Goal: Task Accomplishment & Management: Manage account settings

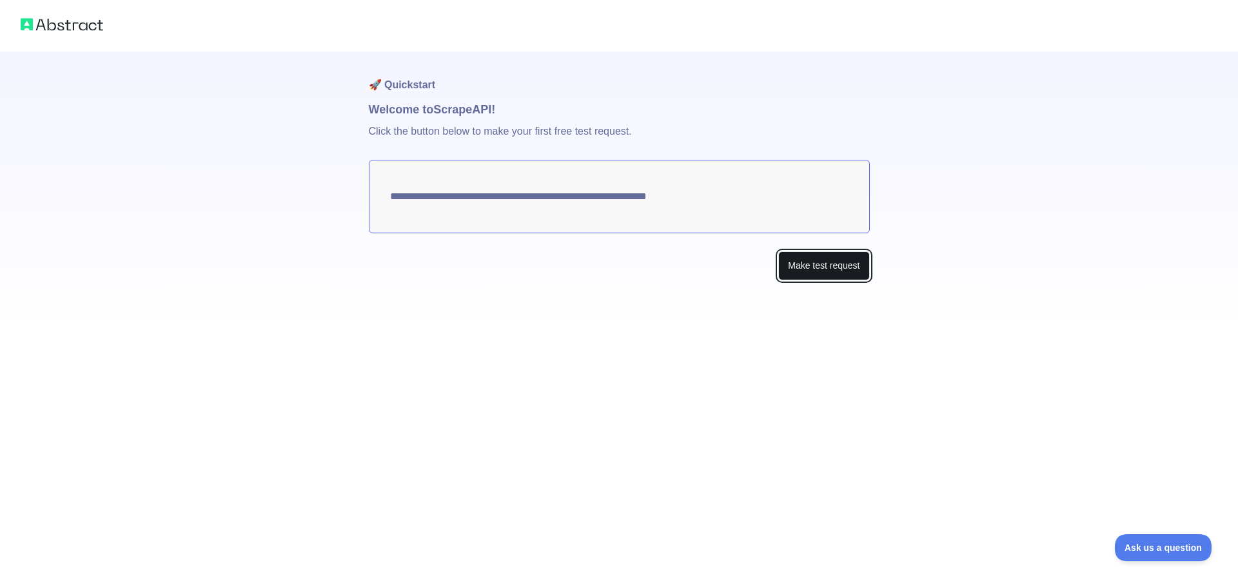
click at [808, 259] on button "Make test request" at bounding box center [823, 265] width 91 height 29
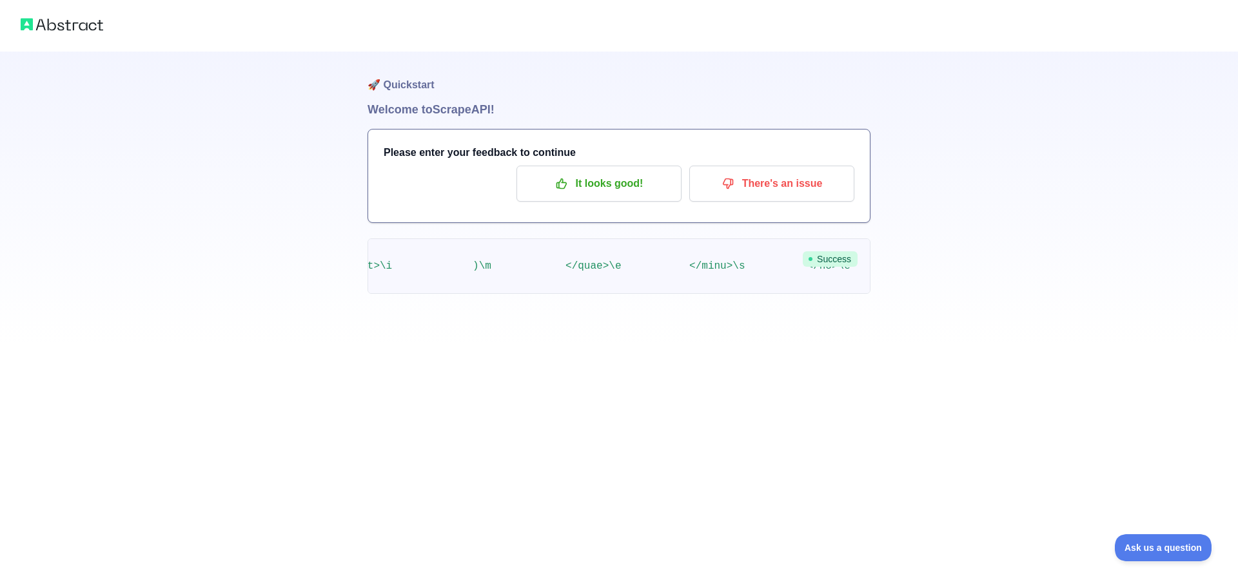
scroll to position [0, 359596]
click at [830, 256] on span "Success" at bounding box center [830, 258] width 55 height 15
click at [54, 27] on img at bounding box center [62, 24] width 83 height 18
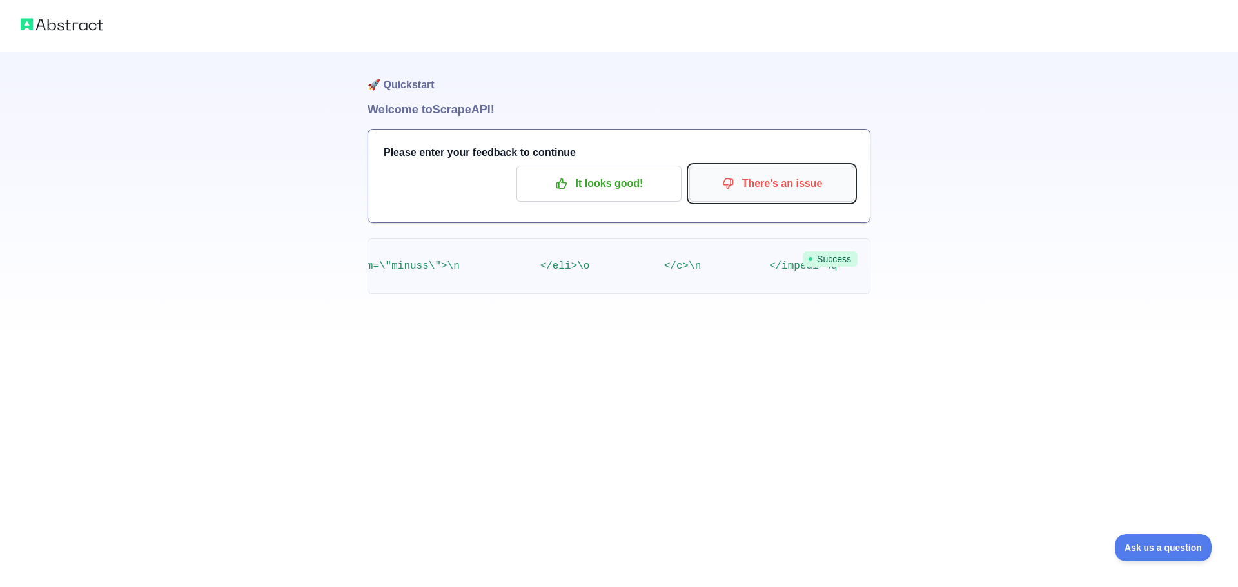
click at [763, 186] on p "There's an issue" at bounding box center [772, 184] width 146 height 22
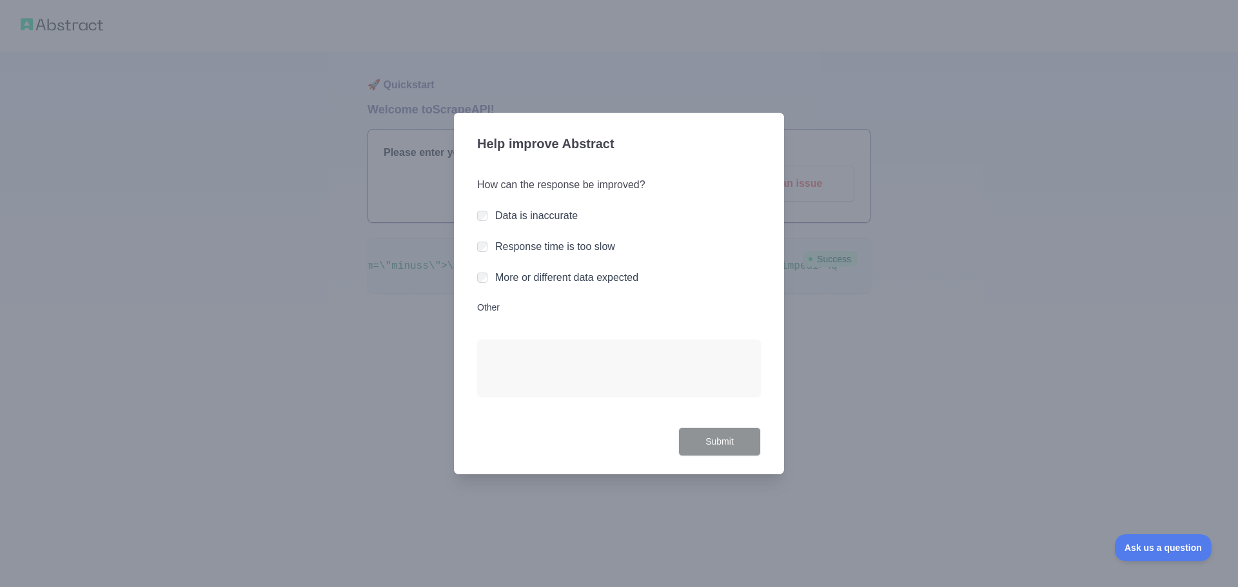
drag, startPoint x: 879, startPoint y: 200, endPoint x: 973, endPoint y: 175, distance: 97.4
click at [883, 197] on div at bounding box center [619, 293] width 1238 height 587
click at [973, 175] on div at bounding box center [619, 293] width 1238 height 587
drag, startPoint x: 772, startPoint y: 125, endPoint x: 758, endPoint y: 124, distance: 14.8
click at [769, 125] on div "Help improve Abstract How can the response be improved? Data is inaccurate Resp…" at bounding box center [619, 294] width 330 height 362
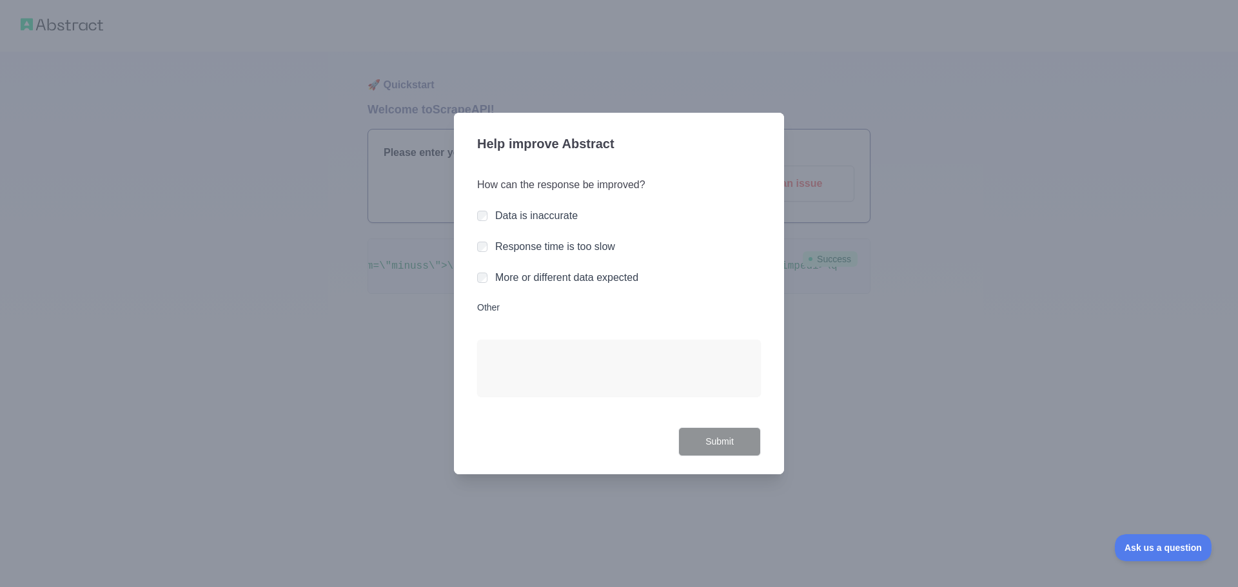
click at [768, 124] on div "Help improve Abstract How can the response be improved? Data is inaccurate Resp…" at bounding box center [619, 294] width 330 height 362
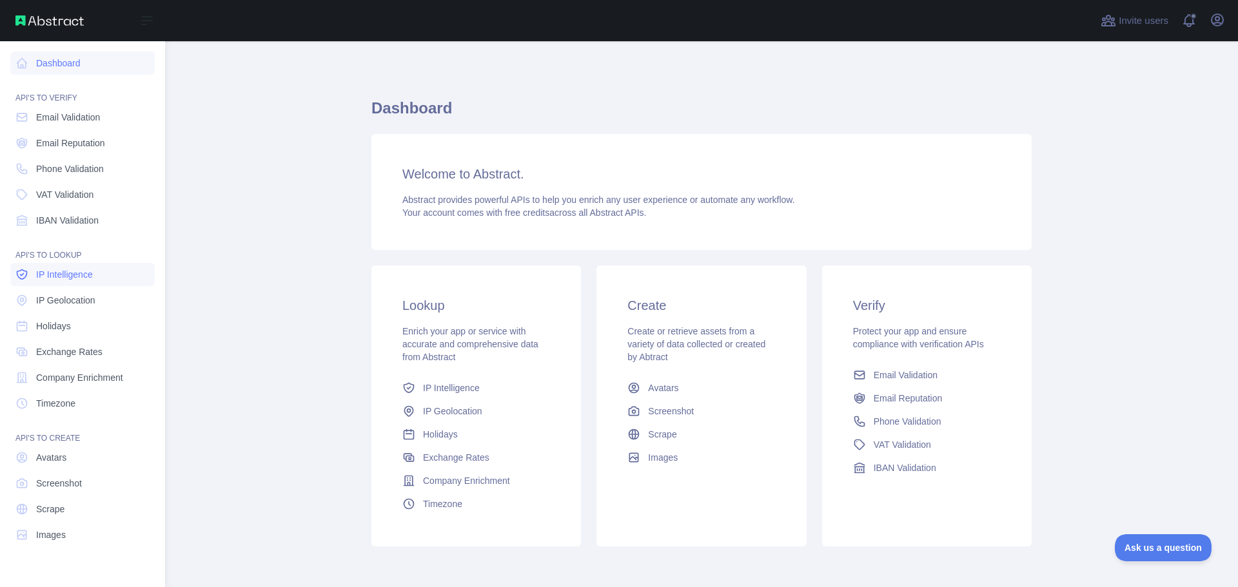
click at [73, 271] on span "IP Intelligence" at bounding box center [64, 274] width 57 height 13
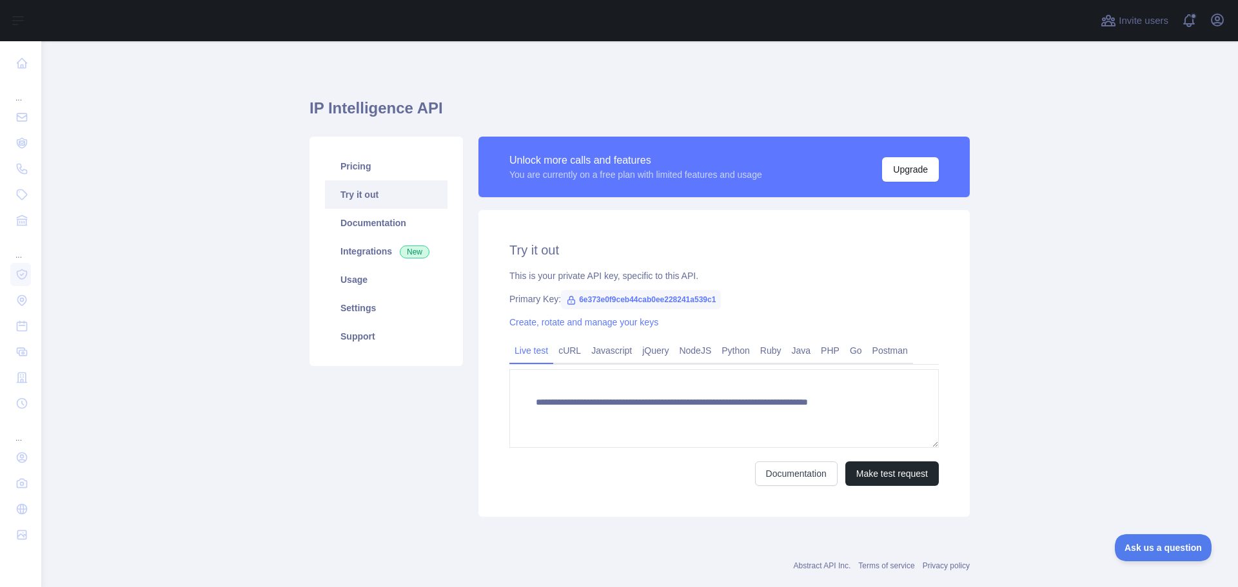
type textarea "**********"
click at [351, 168] on link "Pricing" at bounding box center [386, 166] width 122 height 28
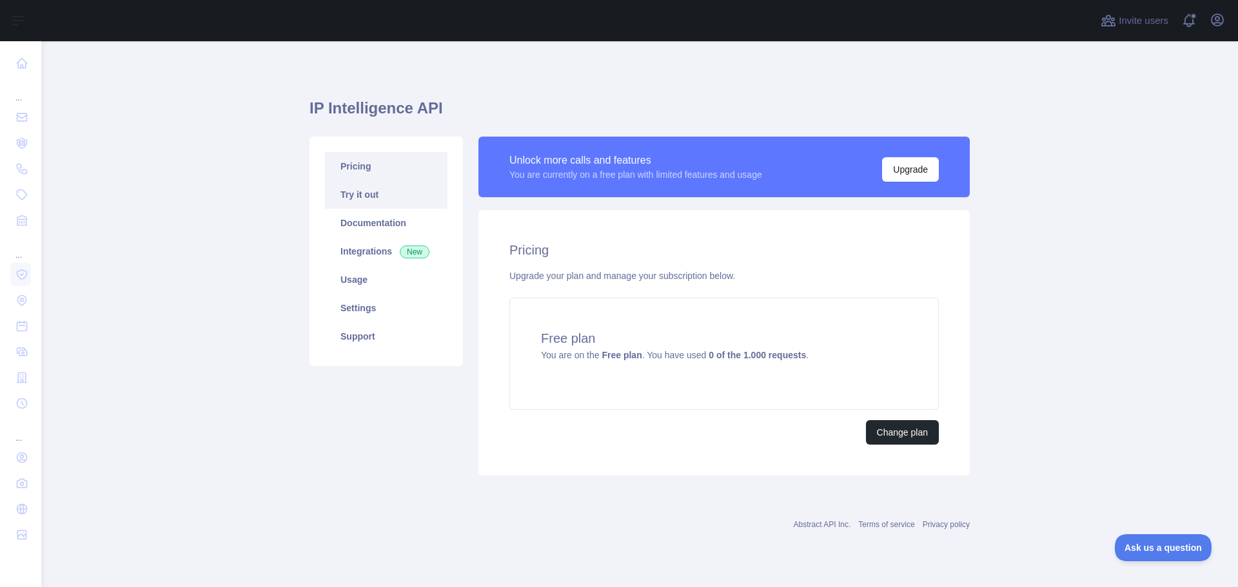
click at [347, 193] on link "Try it out" at bounding box center [386, 195] width 122 height 28
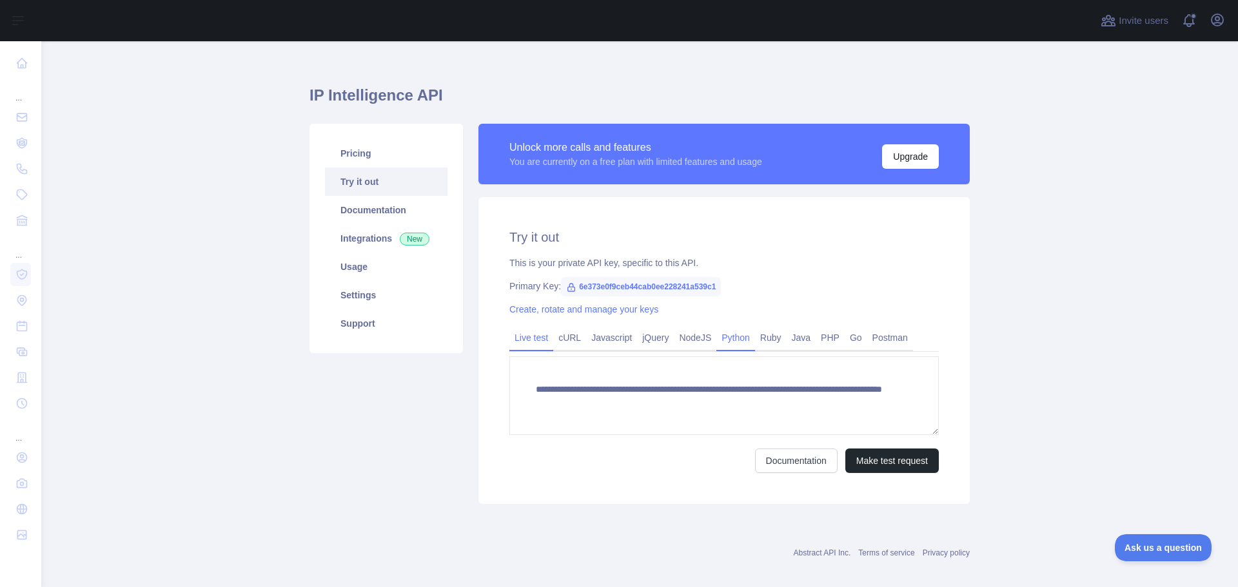
scroll to position [25, 0]
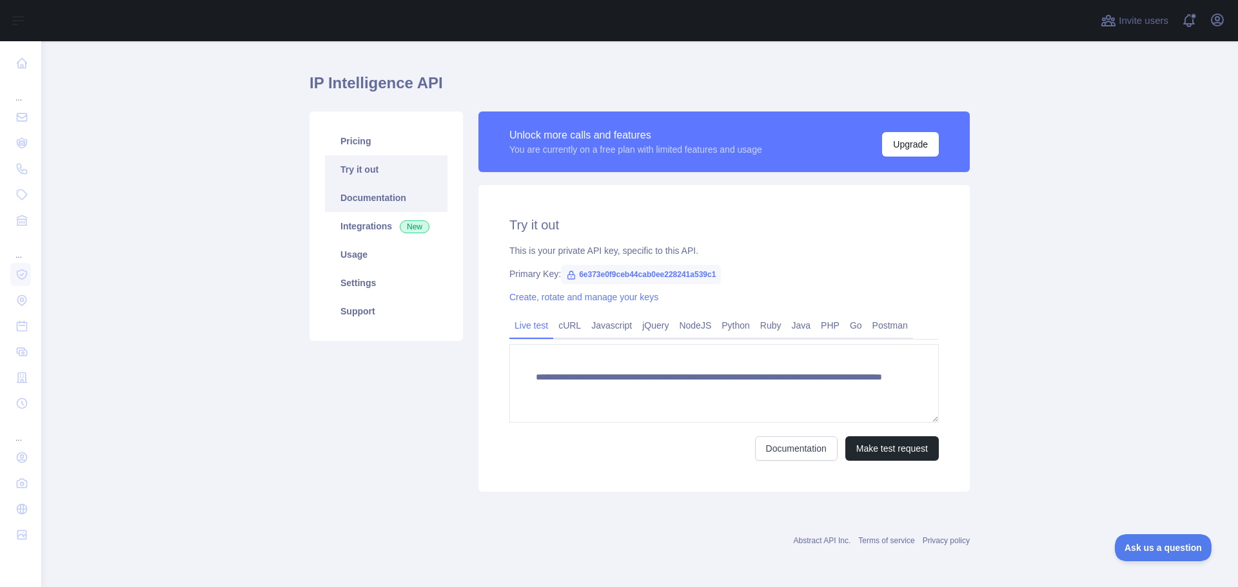
click at [353, 195] on link "Documentation" at bounding box center [386, 198] width 122 height 28
click at [350, 199] on link "Documentation" at bounding box center [386, 198] width 122 height 28
click at [351, 220] on link "Integrations New" at bounding box center [386, 226] width 122 height 28
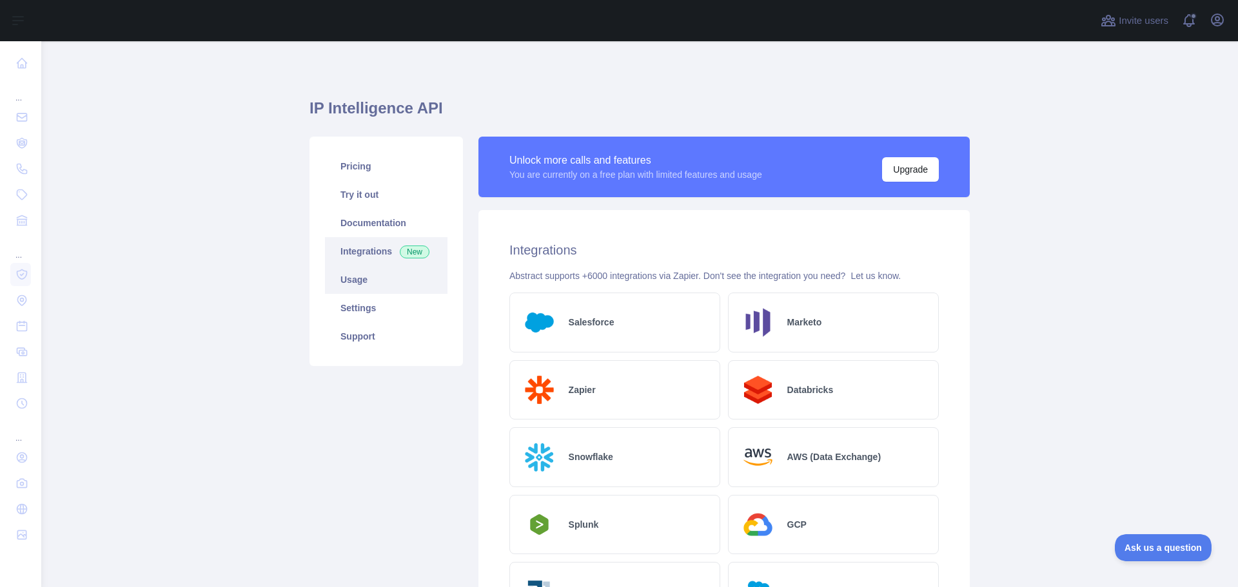
click at [337, 288] on link "Usage" at bounding box center [386, 280] width 122 height 28
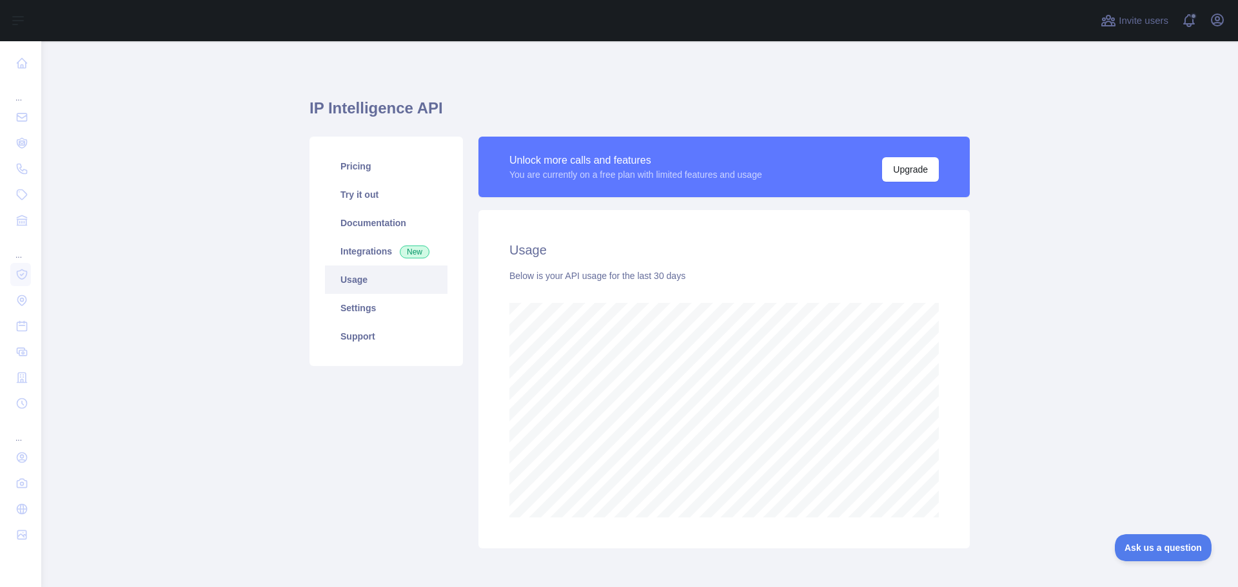
scroll to position [546, 1187]
click at [357, 312] on link "Settings" at bounding box center [386, 308] width 122 height 28
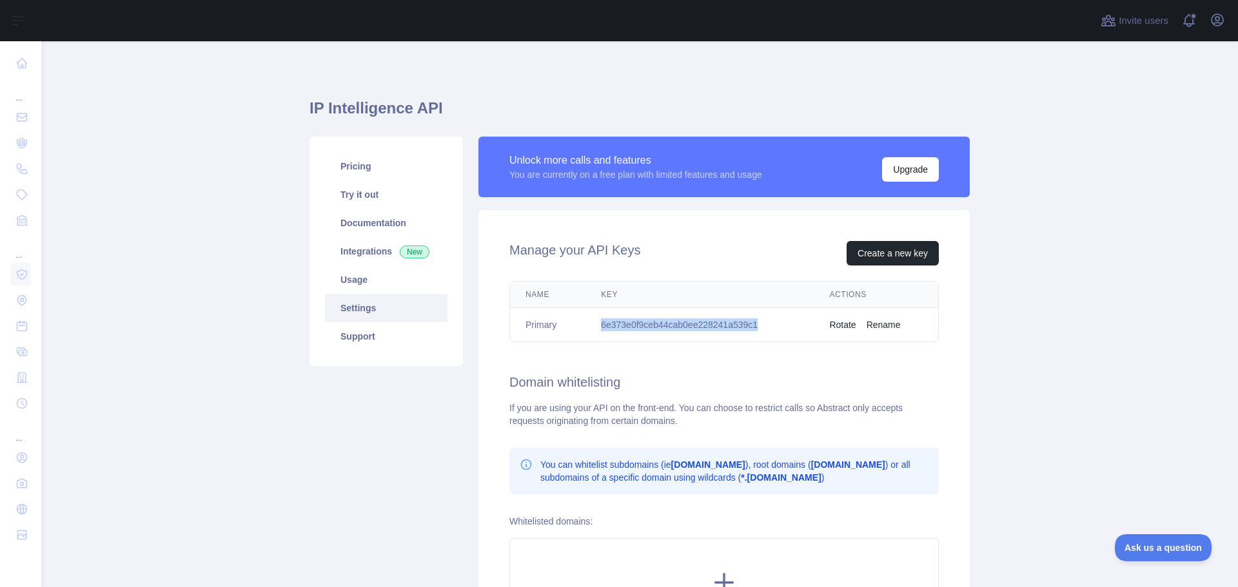
drag, startPoint x: 767, startPoint y: 329, endPoint x: 594, endPoint y: 327, distance: 172.1
click at [594, 327] on td "6e373e0f9ceb44cab0ee228241a539c1" at bounding box center [699, 325] width 228 height 34
copy td "6e373e0f9ceb44cab0ee228241a539c1"
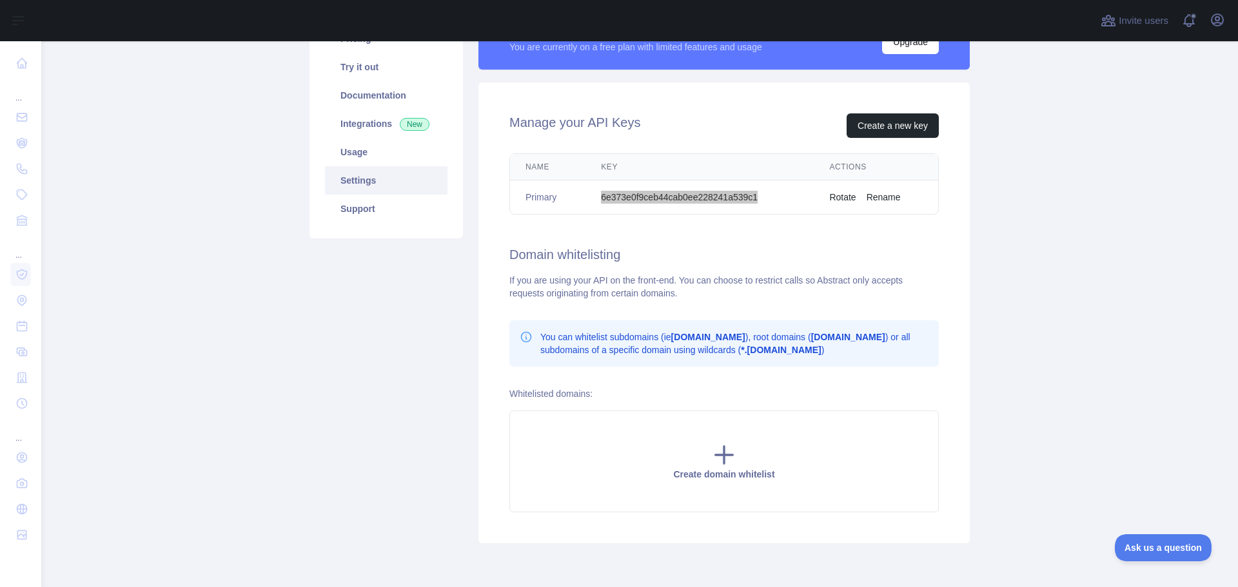
scroll to position [129, 0]
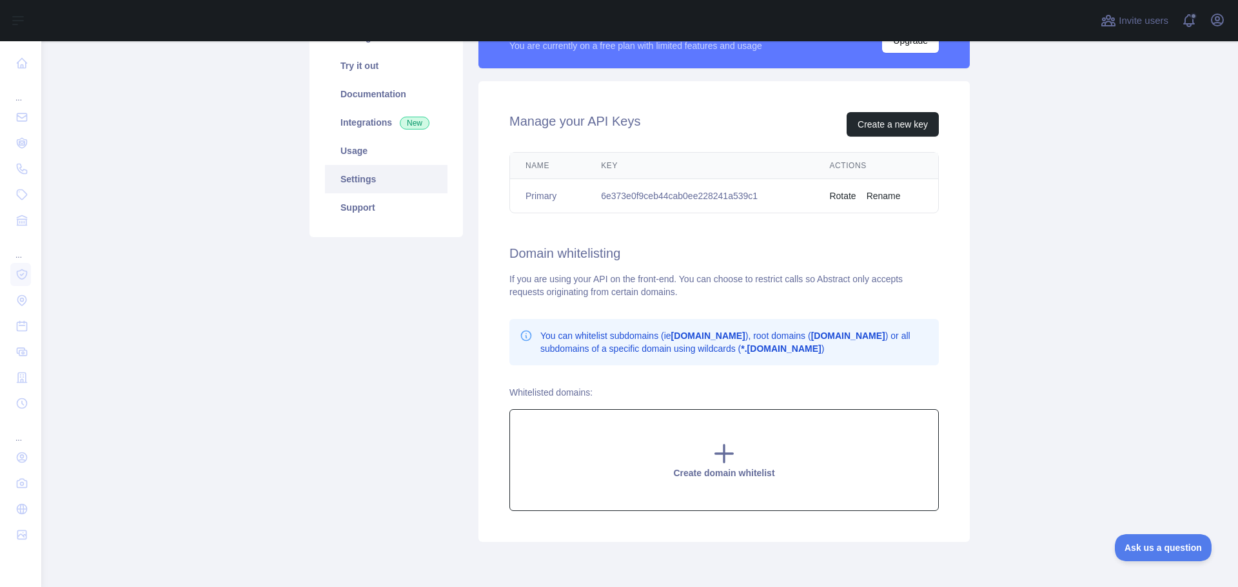
click at [727, 453] on icon at bounding box center [724, 453] width 17 height 17
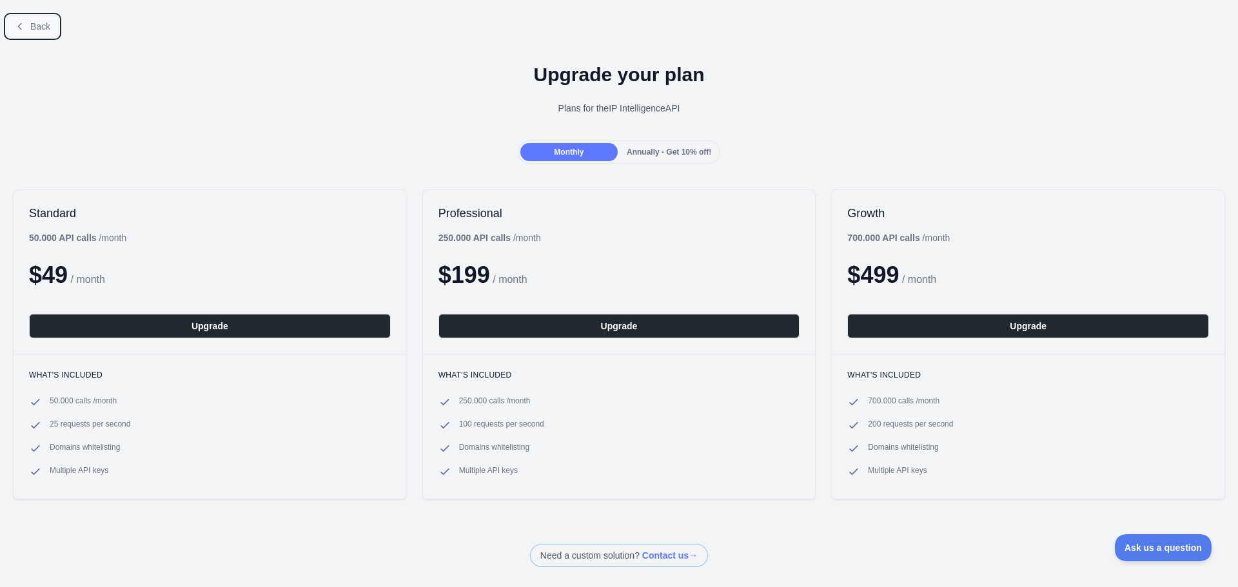
click at [32, 23] on span "Back" at bounding box center [40, 26] width 20 height 10
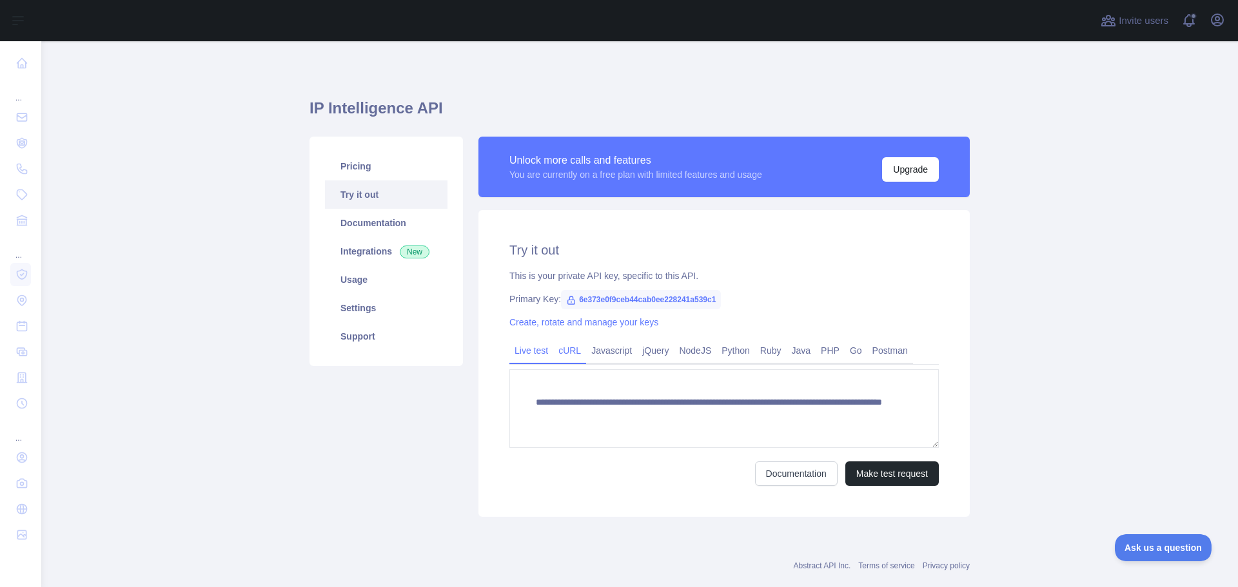
click at [565, 350] on link "cURL" at bounding box center [569, 350] width 33 height 21
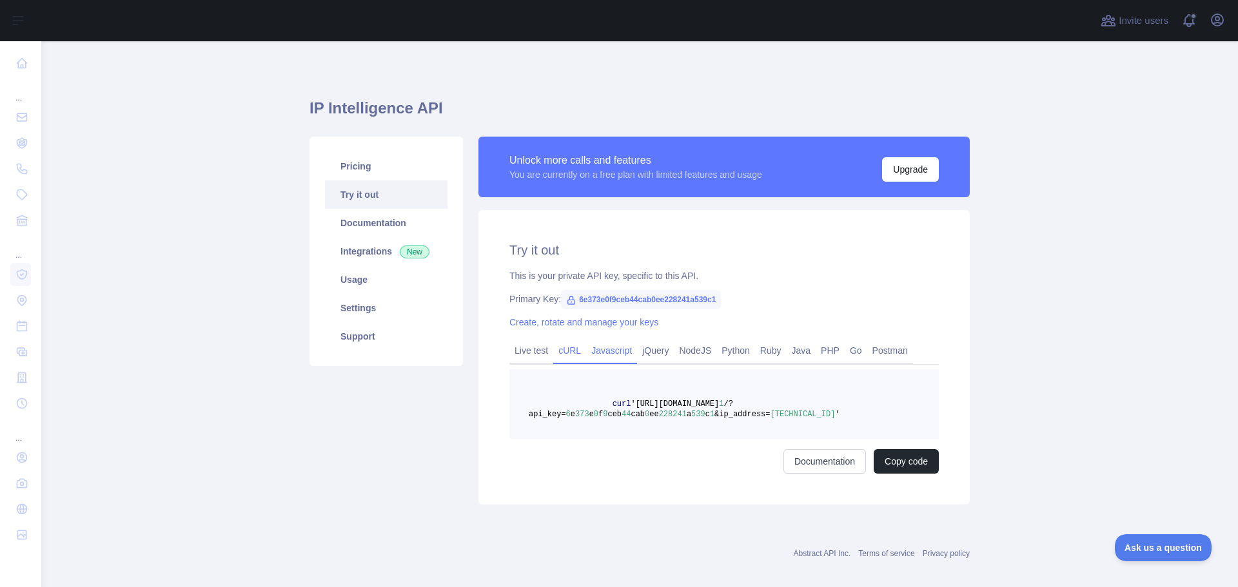
click at [609, 349] on link "Javascript" at bounding box center [611, 350] width 51 height 21
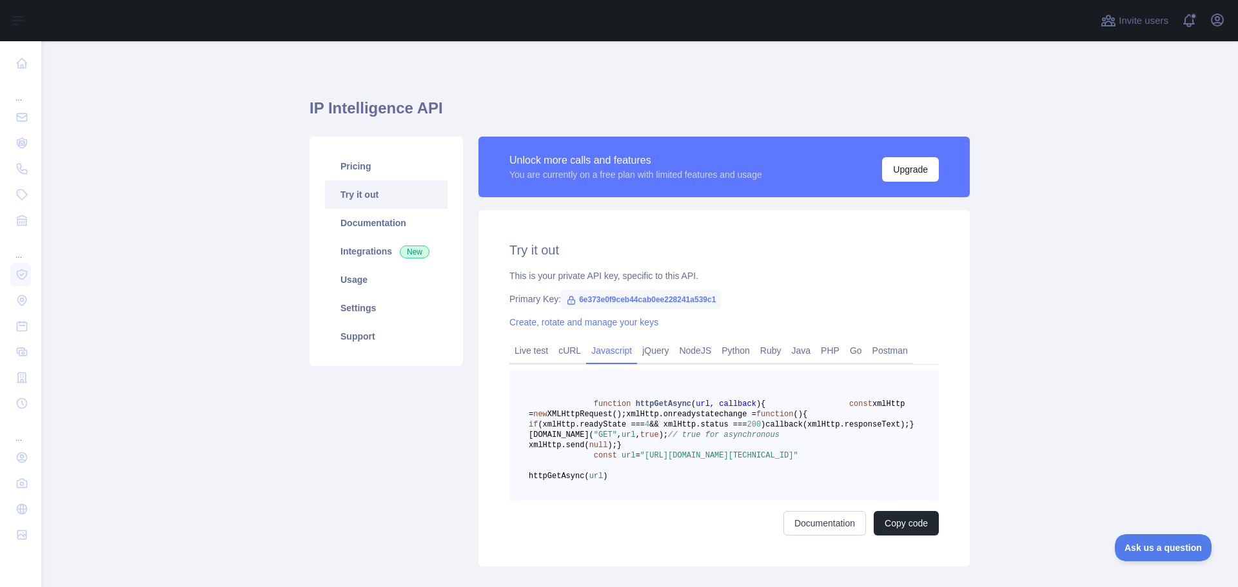
click at [1004, 295] on main "IP Intelligence API Pricing Try it out Documentation Integrations New Usage Set…" at bounding box center [639, 314] width 1197 height 546
click at [631, 301] on span "6e373e0f9ceb44cab0ee228241a539c1" at bounding box center [641, 299] width 160 height 19
copy span "6e373e0f9ceb44cab0ee228241a539c1"
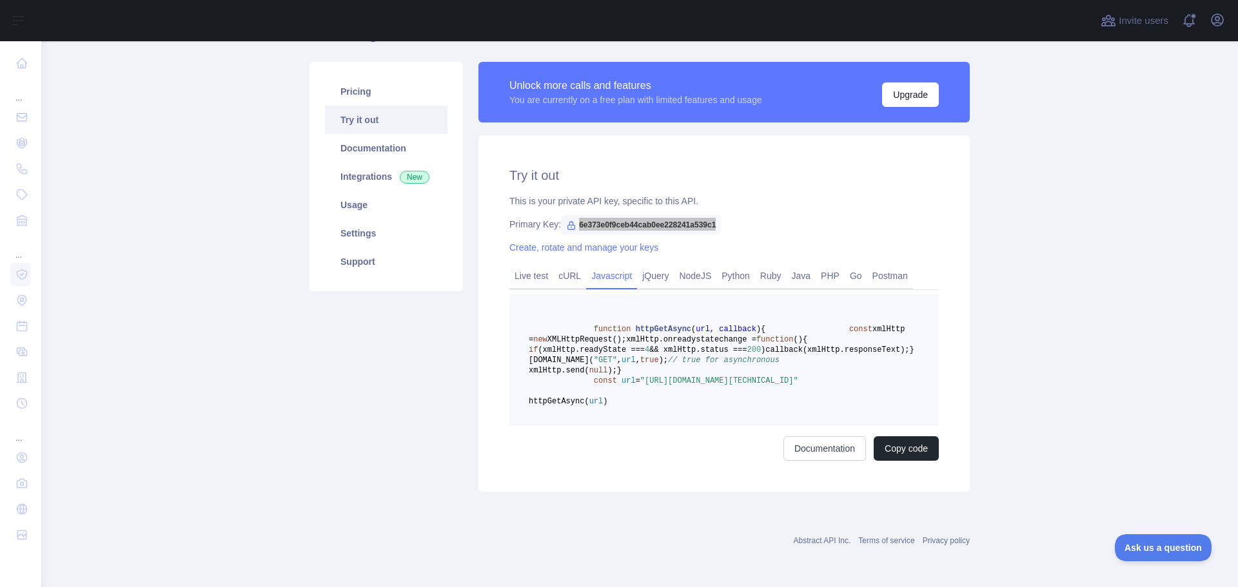
scroll to position [64, 0]
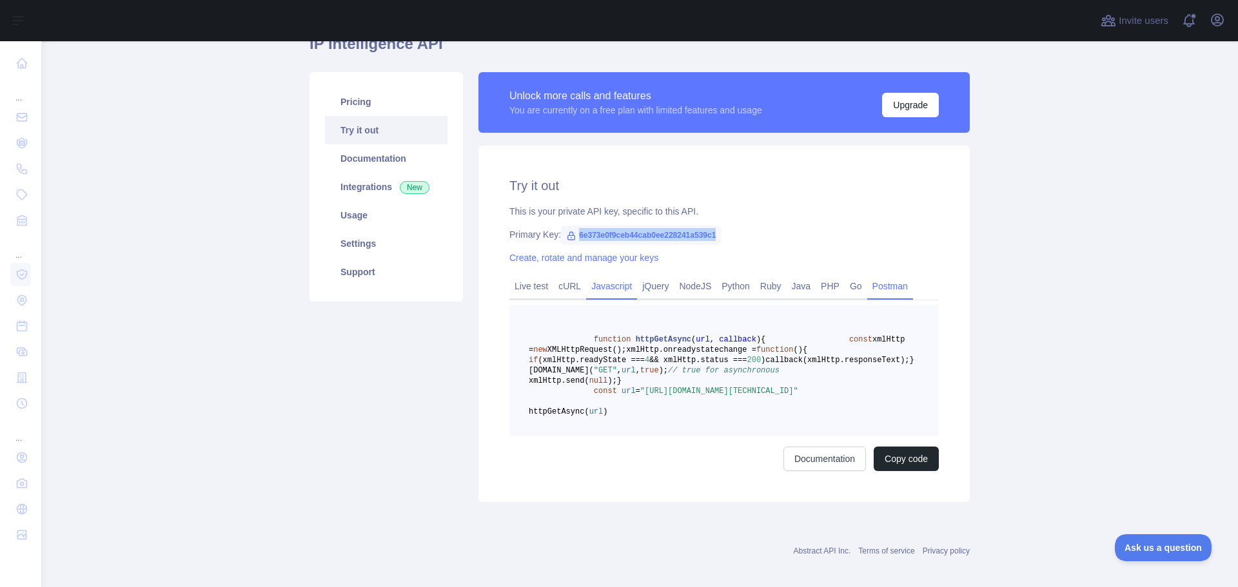
click at [880, 286] on link "Postman" at bounding box center [890, 286] width 46 height 21
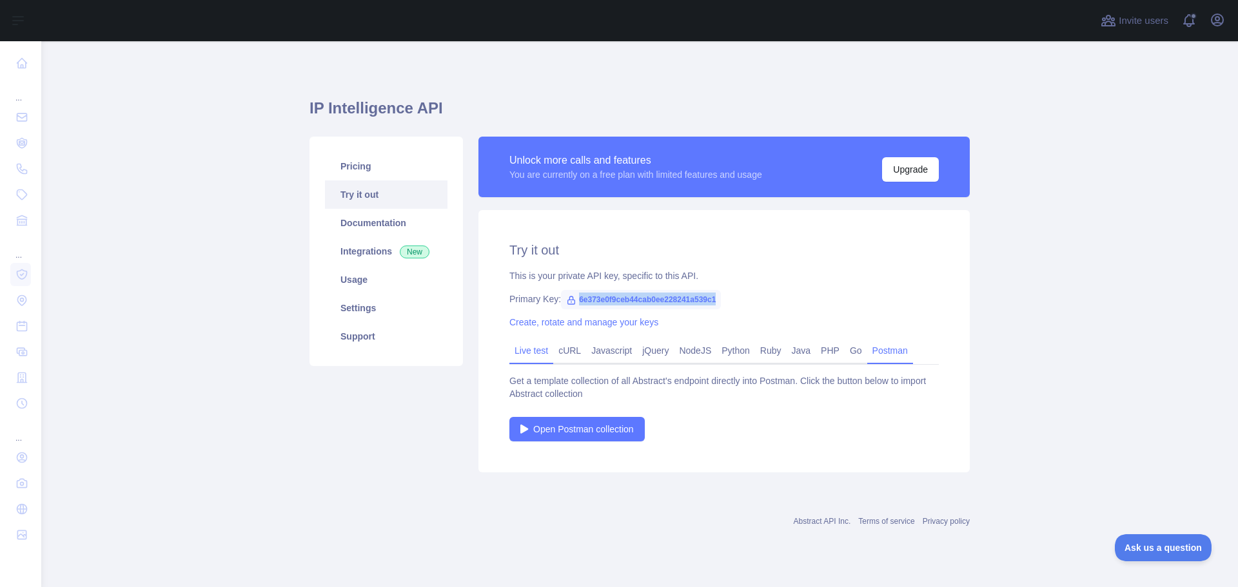
click at [533, 342] on link "Live test" at bounding box center [531, 350] width 44 height 21
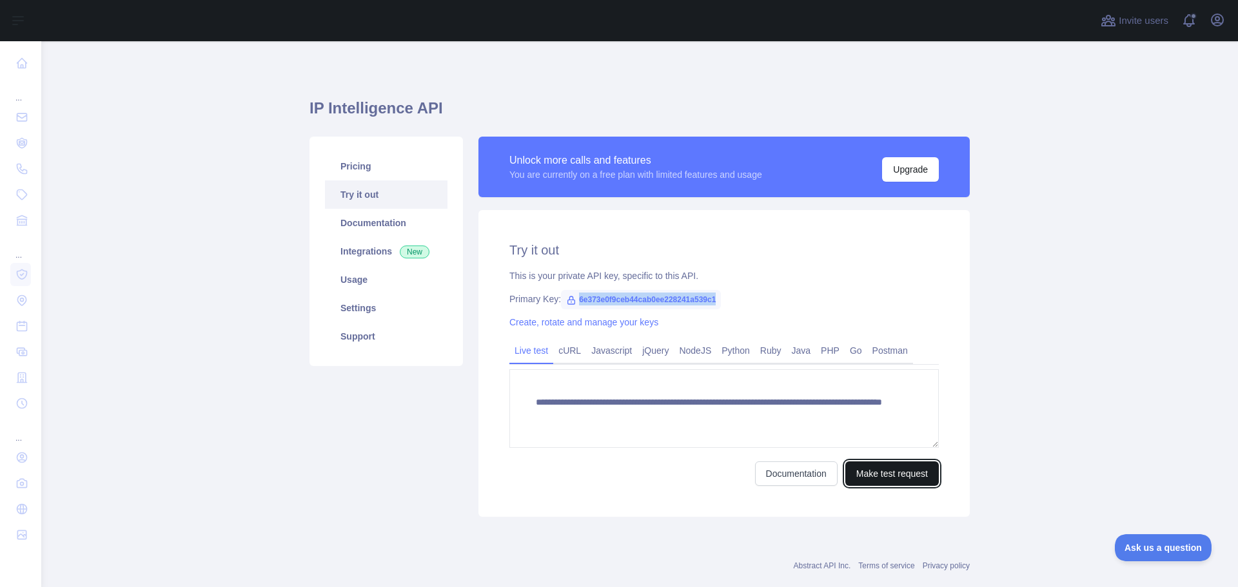
click at [877, 471] on button "Make test request" at bounding box center [891, 474] width 93 height 24
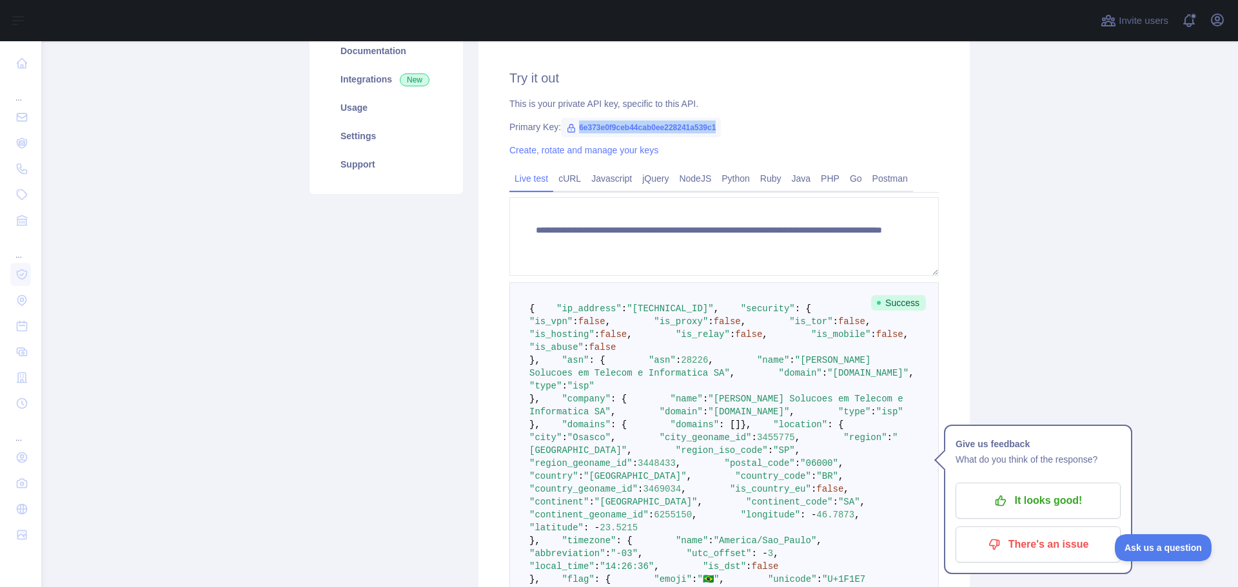
scroll to position [193, 0]
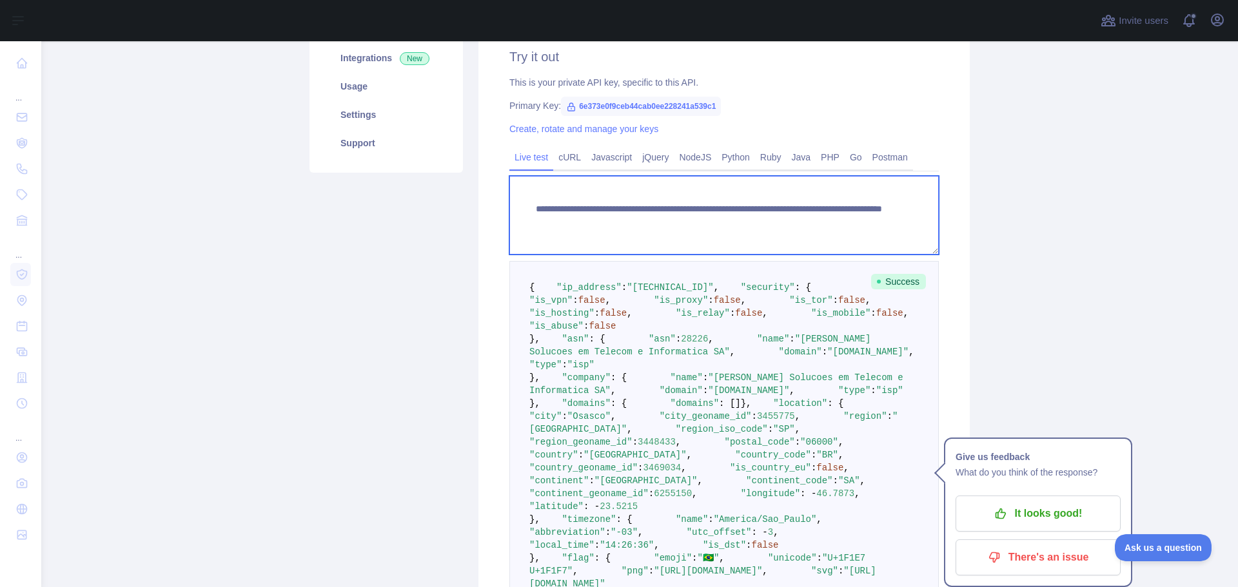
drag, startPoint x: 730, startPoint y: 228, endPoint x: 531, endPoint y: 210, distance: 199.3
click at [531, 210] on textarea "**********" at bounding box center [723, 215] width 429 height 79
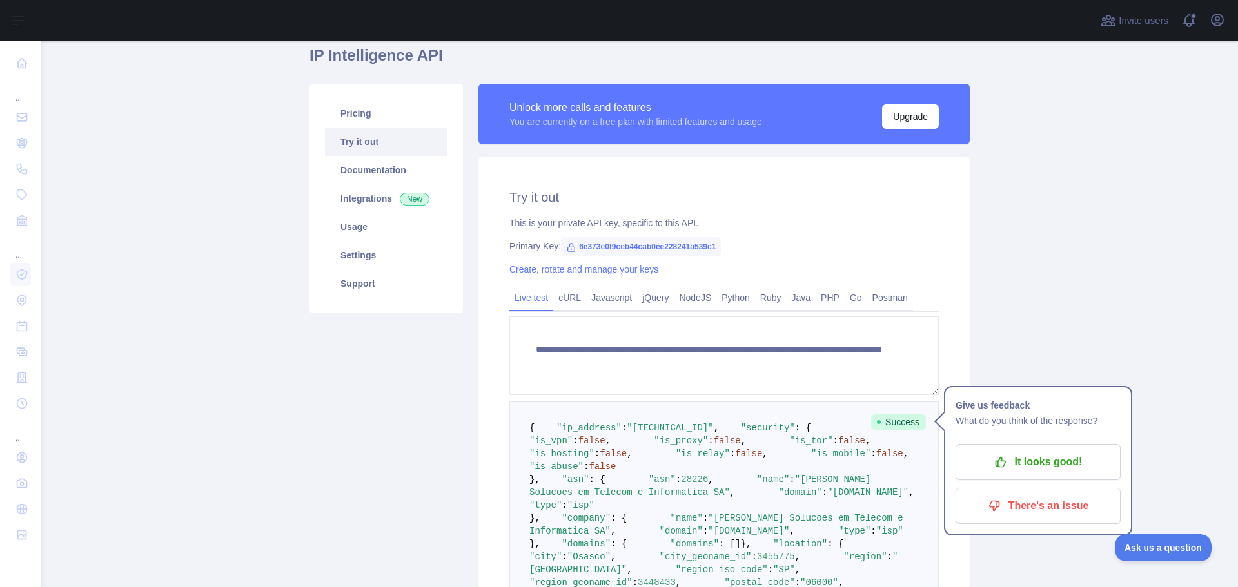
scroll to position [0, 0]
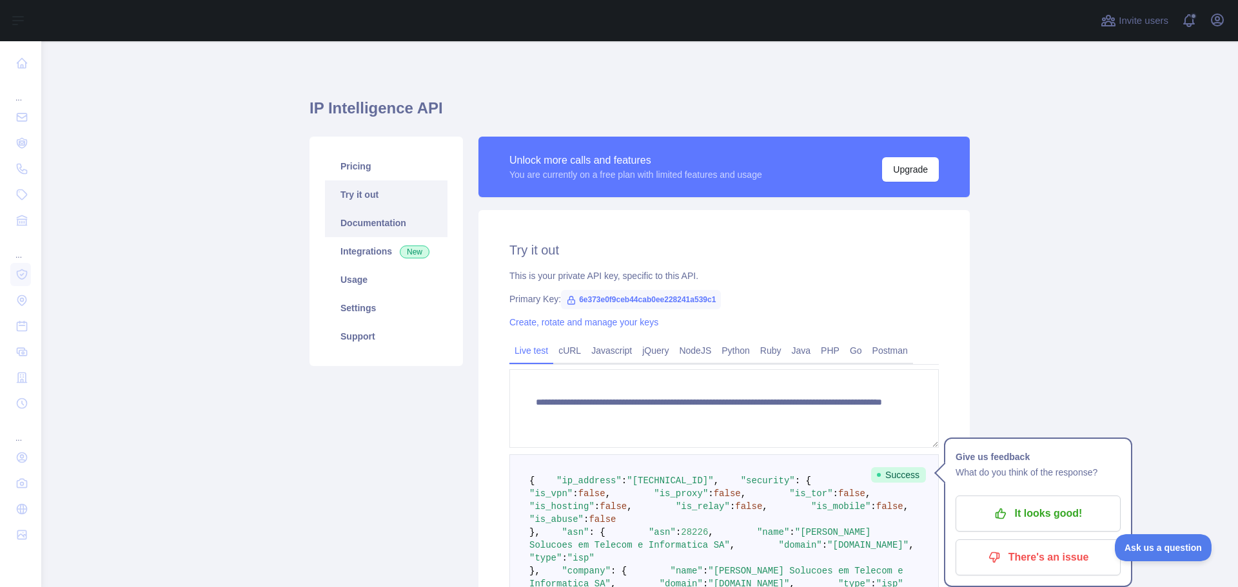
click at [370, 218] on link "Documentation" at bounding box center [386, 223] width 122 height 28
click at [360, 306] on link "Settings" at bounding box center [386, 308] width 122 height 28
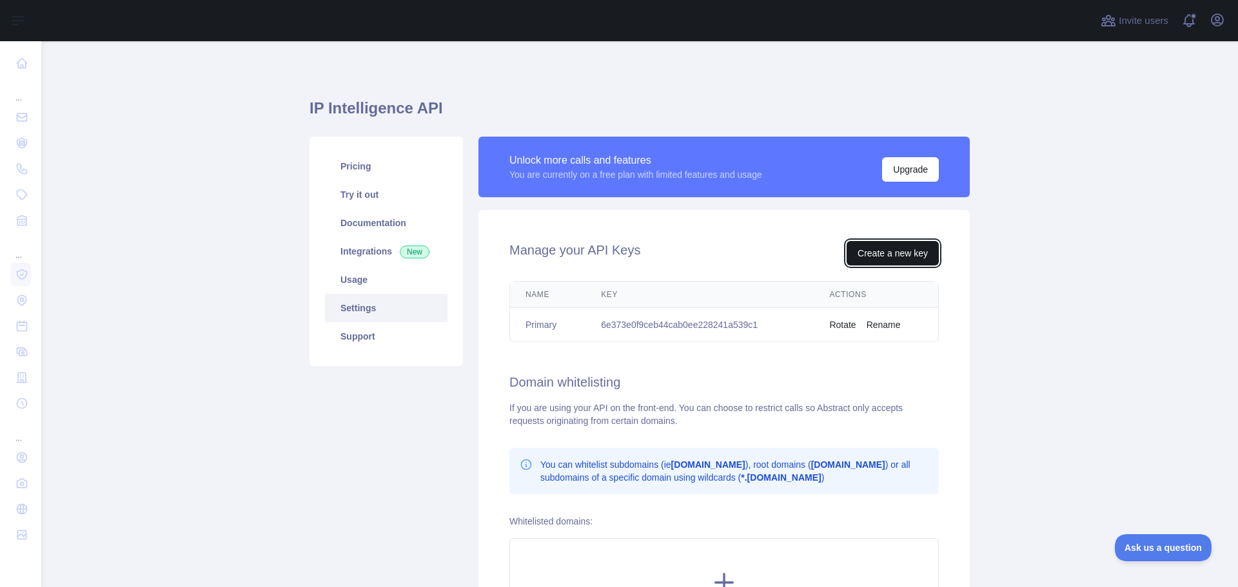
click at [898, 257] on button "Create a new key" at bounding box center [892, 253] width 92 height 24
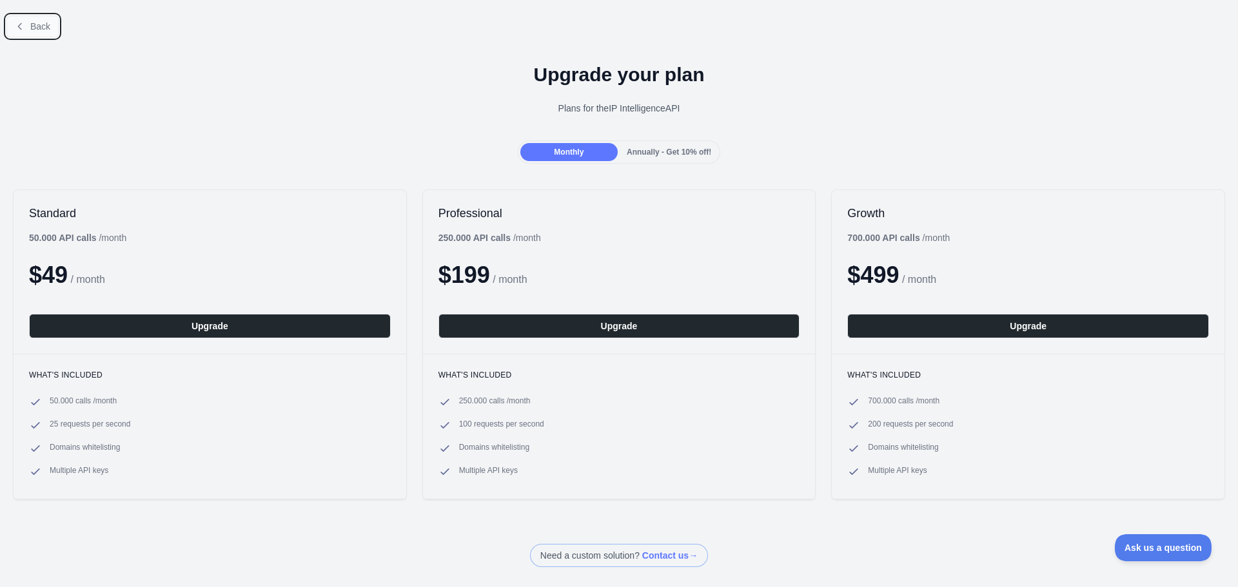
click at [23, 28] on icon at bounding box center [20, 26] width 10 height 10
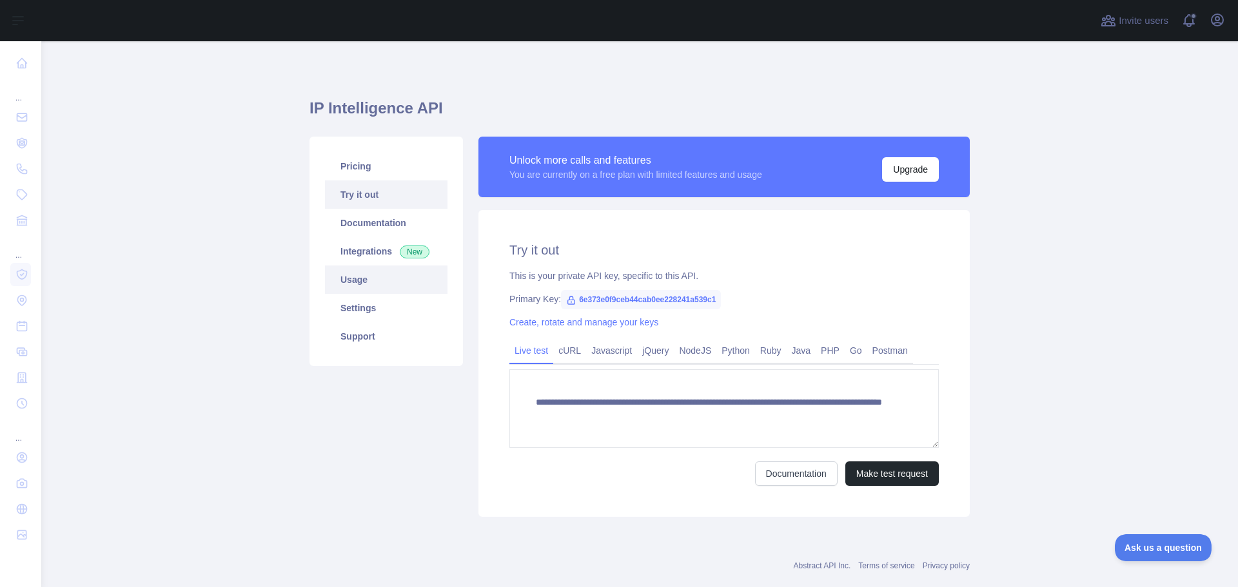
click at [353, 289] on link "Usage" at bounding box center [386, 280] width 122 height 28
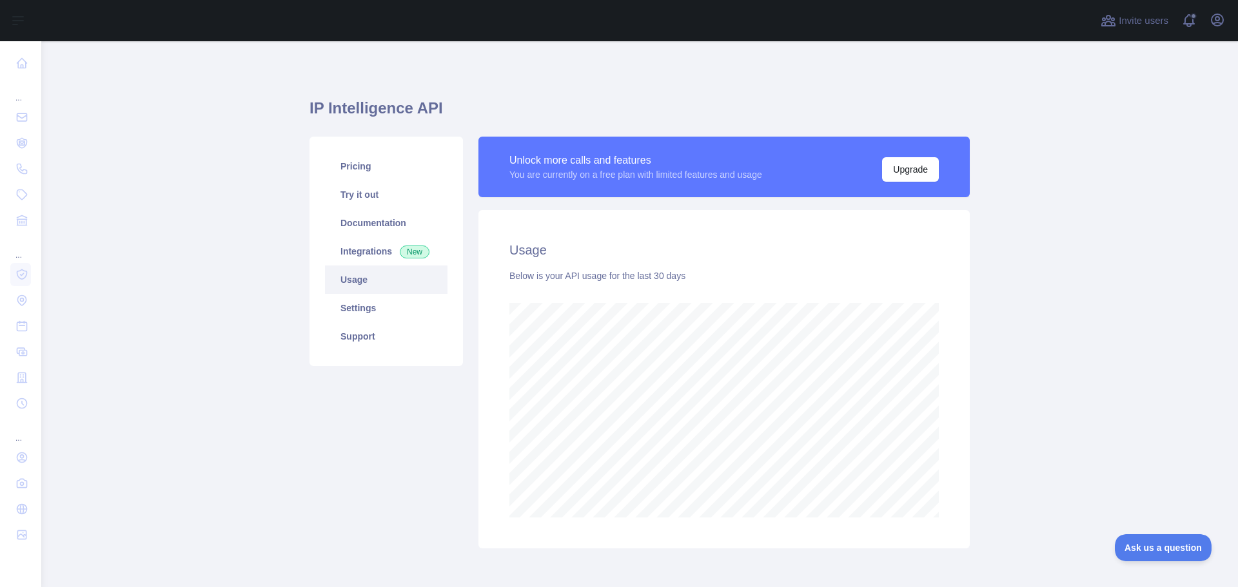
scroll to position [546, 1187]
click at [354, 304] on link "Settings" at bounding box center [386, 308] width 122 height 28
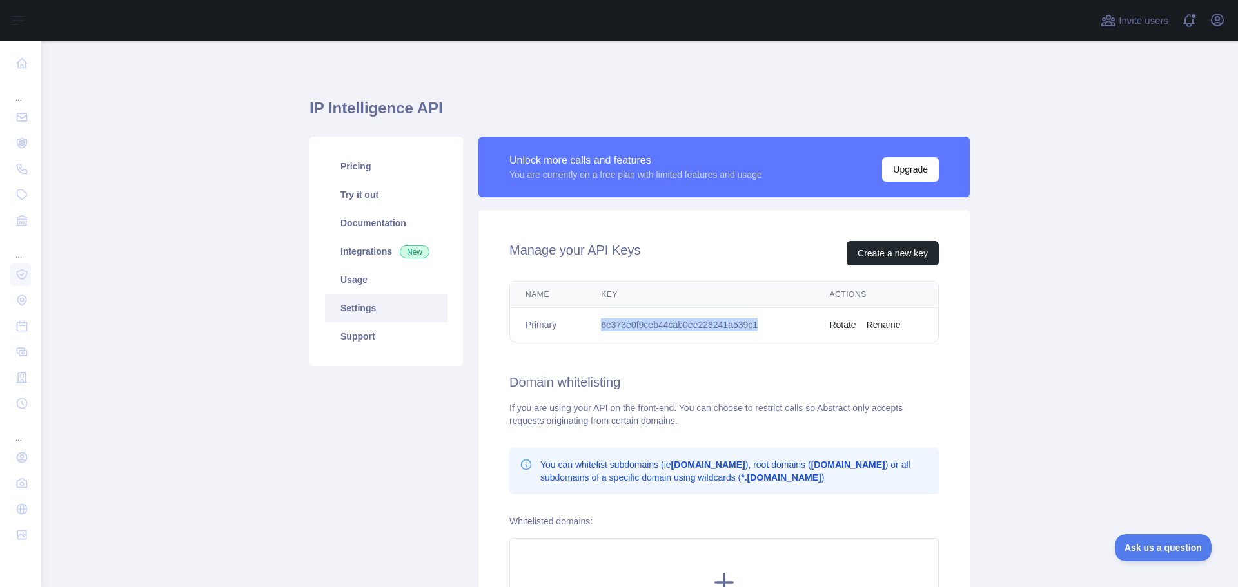
drag, startPoint x: 598, startPoint y: 326, endPoint x: 767, endPoint y: 332, distance: 168.4
click at [767, 332] on td "6e373e0f9ceb44cab0ee228241a539c1" at bounding box center [699, 325] width 228 height 34
copy td "6e373e0f9ceb44cab0ee228241a539c1"
click at [837, 329] on button "Rotate" at bounding box center [842, 324] width 26 height 13
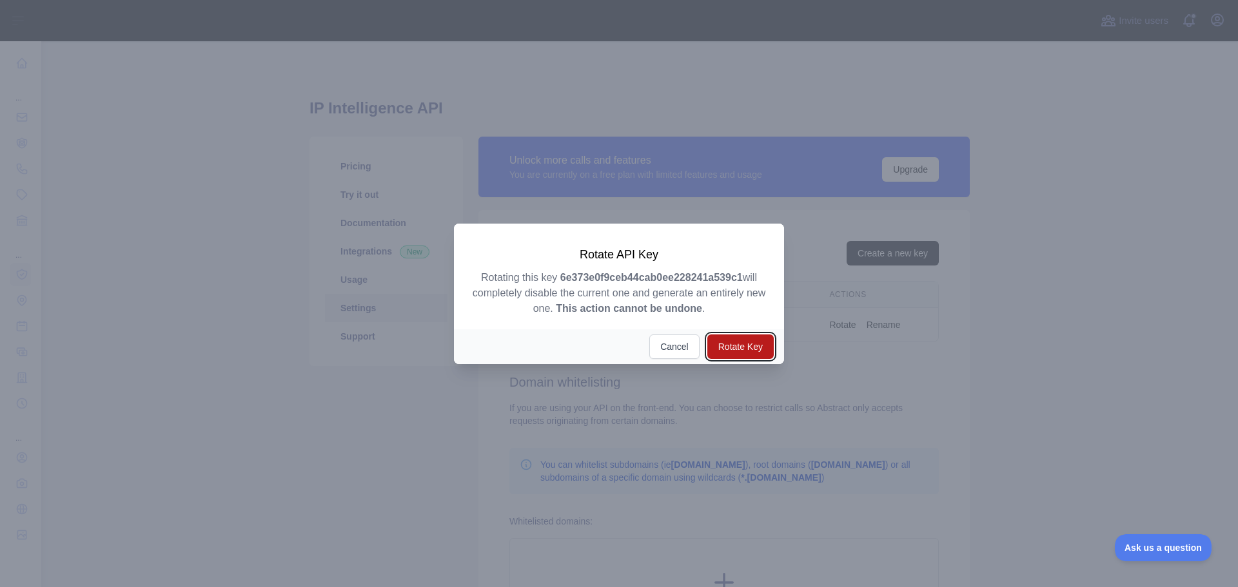
click at [728, 343] on button "Rotate Key" at bounding box center [740, 347] width 66 height 24
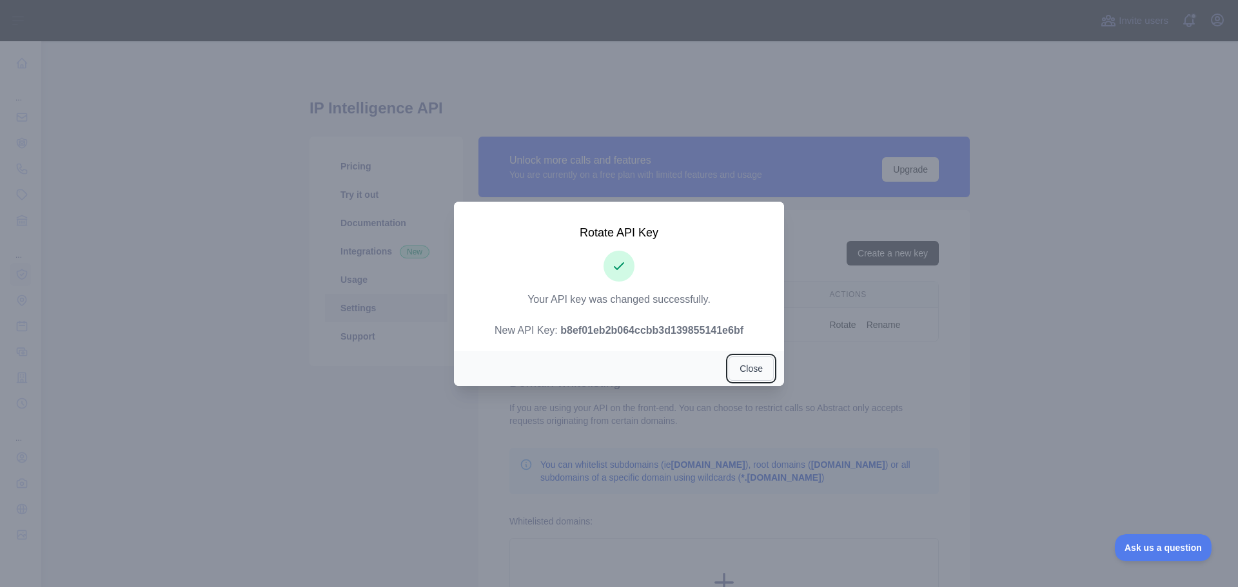
click at [743, 364] on button "Close" at bounding box center [750, 369] width 45 height 24
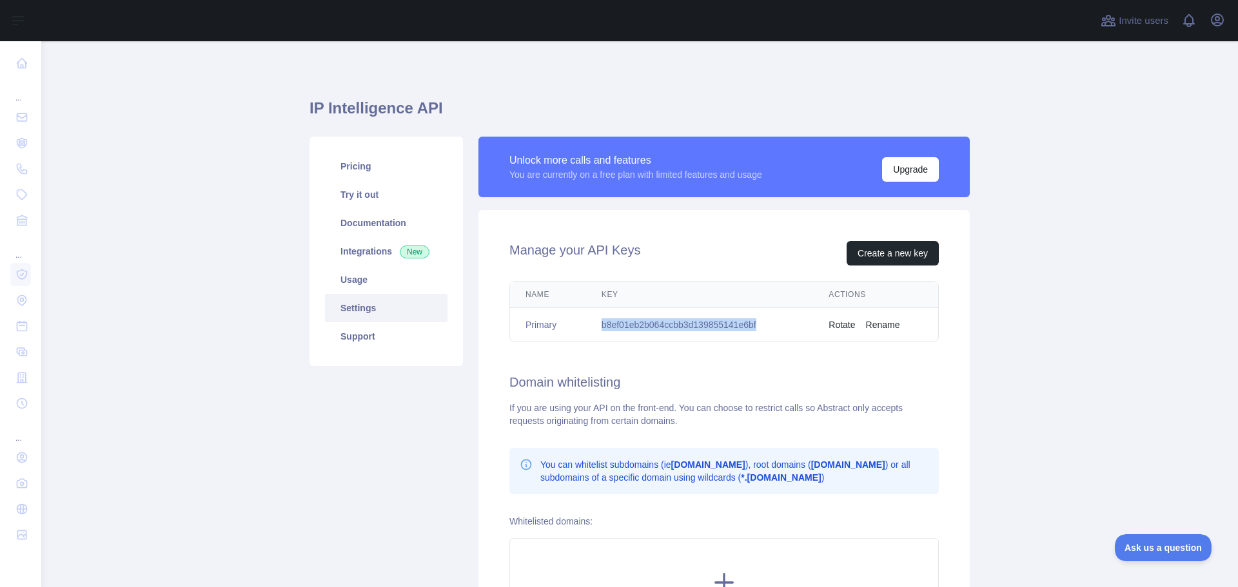
drag, startPoint x: 754, startPoint y: 325, endPoint x: 592, endPoint y: 328, distance: 161.8
click at [592, 328] on td "b8ef01eb2b064ccbb3d139855141e6bf" at bounding box center [699, 325] width 227 height 34
copy td "b8ef01eb2b064ccbb3d139855141e6bf"
click at [695, 333] on td "b8ef01eb2b064ccbb3d139855141e6bf" at bounding box center [699, 325] width 227 height 34
click at [699, 324] on td "b8ef01eb2b064ccbb3d139855141e6bf" at bounding box center [699, 325] width 227 height 34
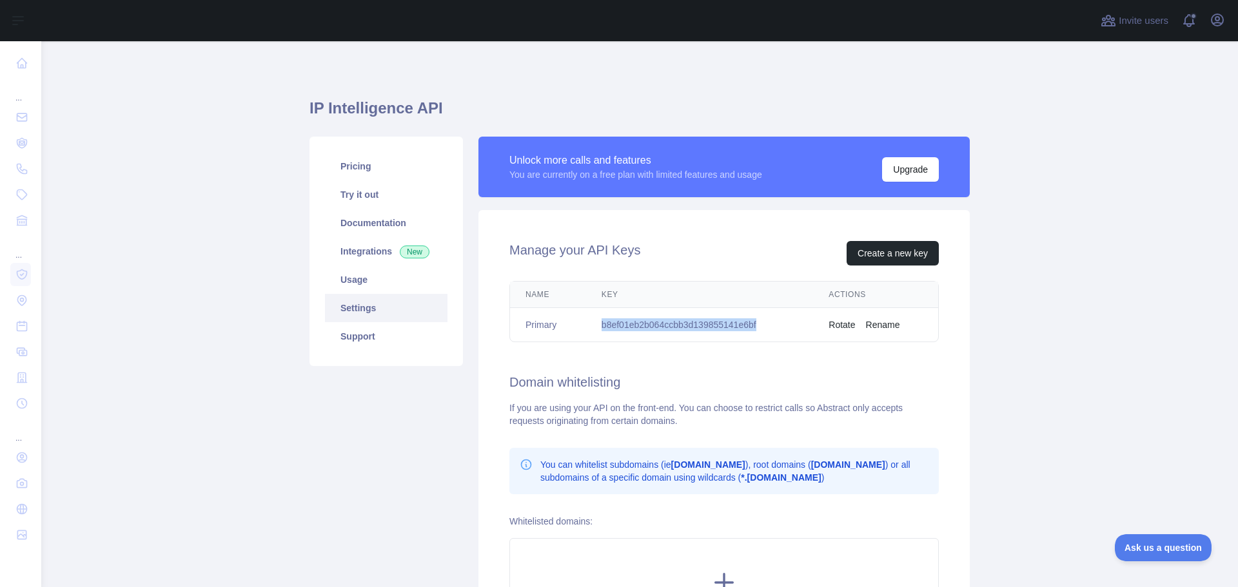
click at [699, 324] on td "b8ef01eb2b064ccbb3d139855141e6bf" at bounding box center [699, 325] width 227 height 34
copy td "b8ef01eb2b064ccbb3d139855141e6bf"
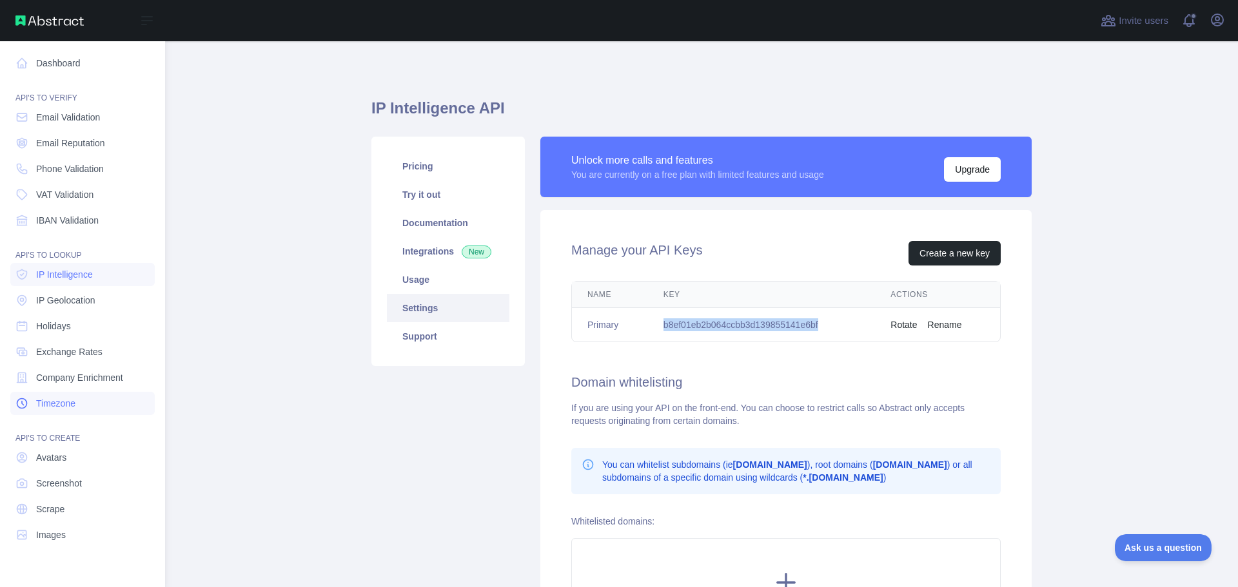
click at [61, 404] on span "Timezone" at bounding box center [55, 403] width 39 height 13
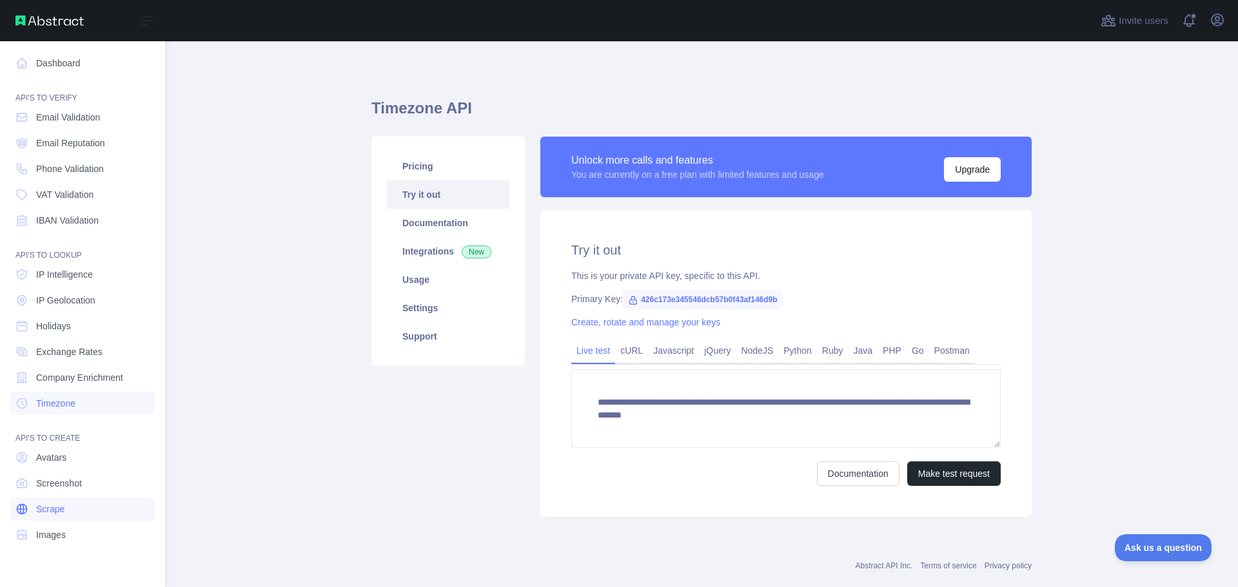
click at [50, 509] on span "Scrape" at bounding box center [50, 509] width 28 height 13
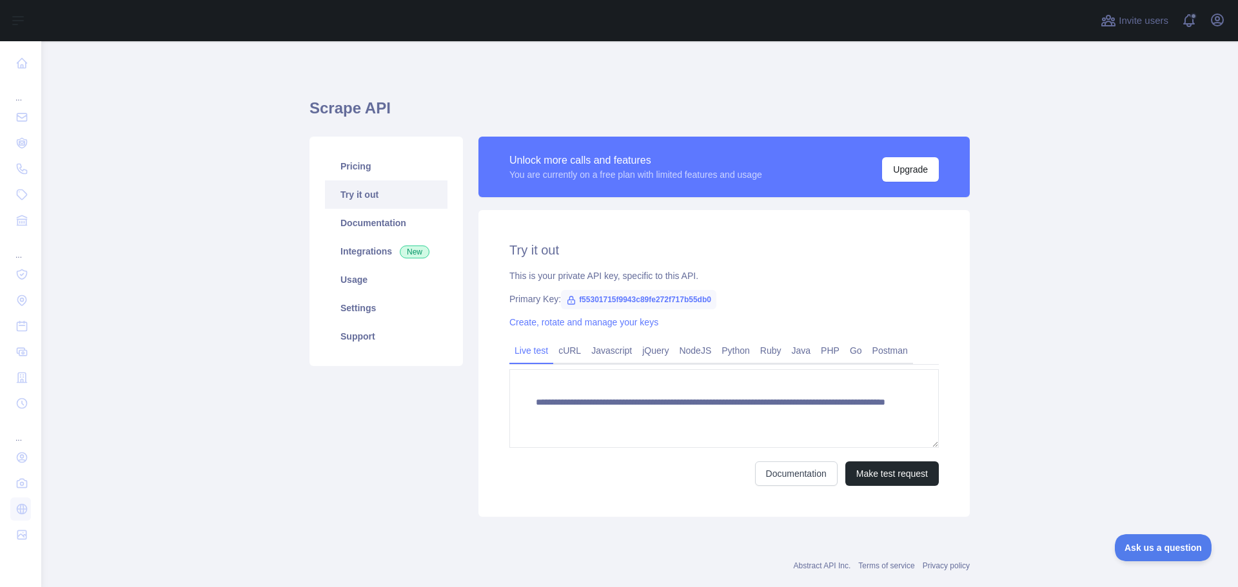
click at [645, 301] on span "f55301715f9943c89fe272f717b55db0" at bounding box center [638, 299] width 155 height 19
copy span "f55301715f9943c89fe272f717b55db0"
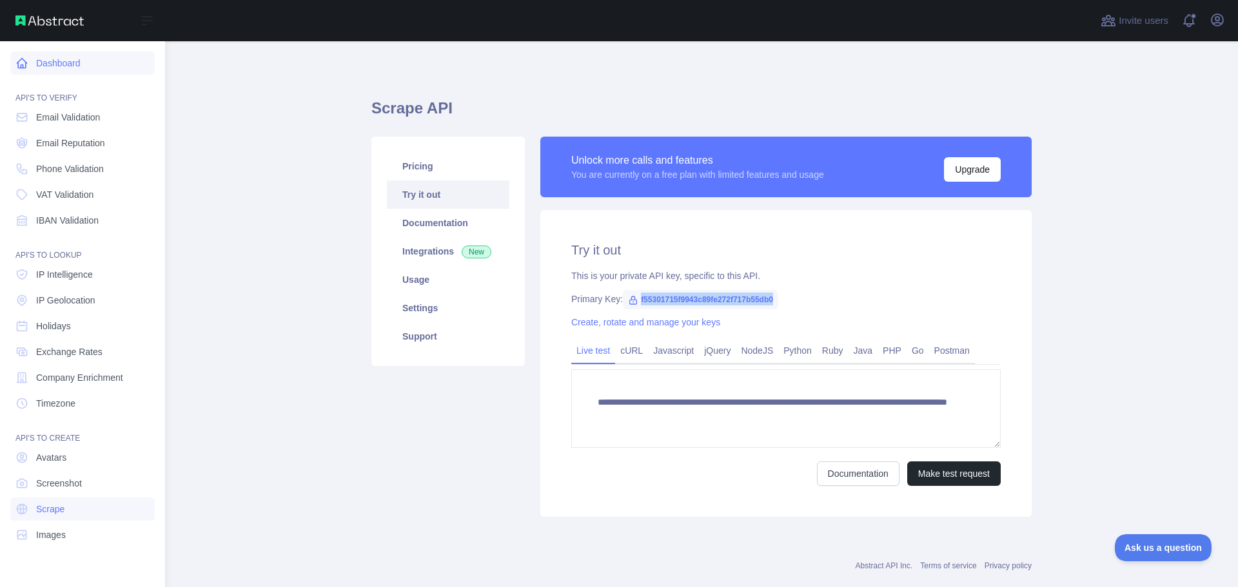
click at [47, 58] on link "Dashboard" at bounding box center [82, 63] width 144 height 23
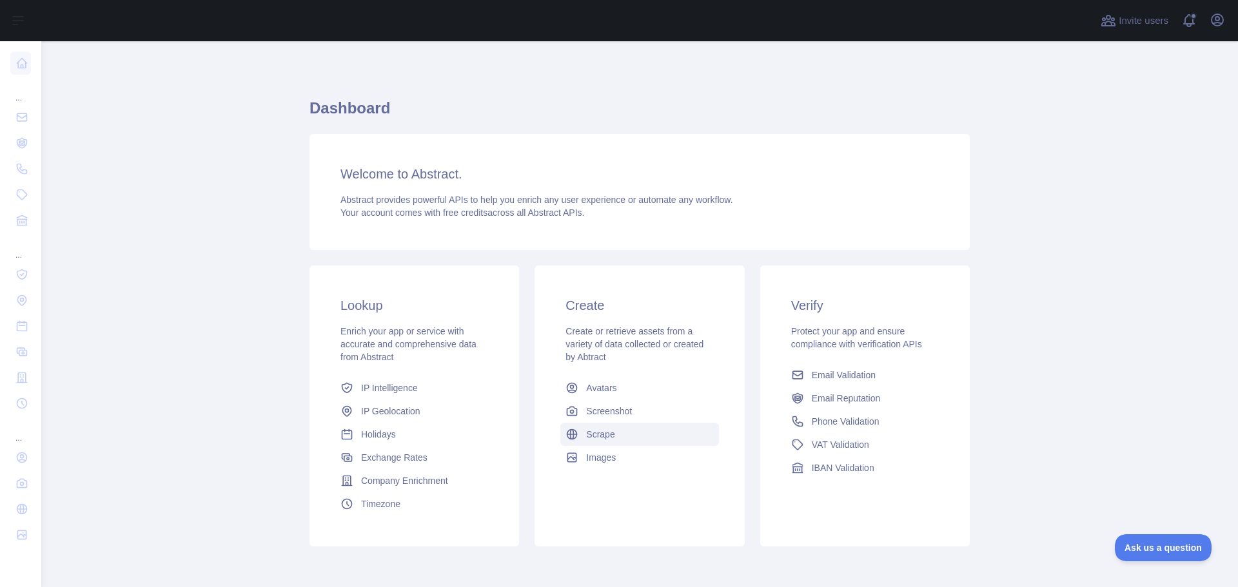
click at [601, 442] on link "Scrape" at bounding box center [639, 434] width 158 height 23
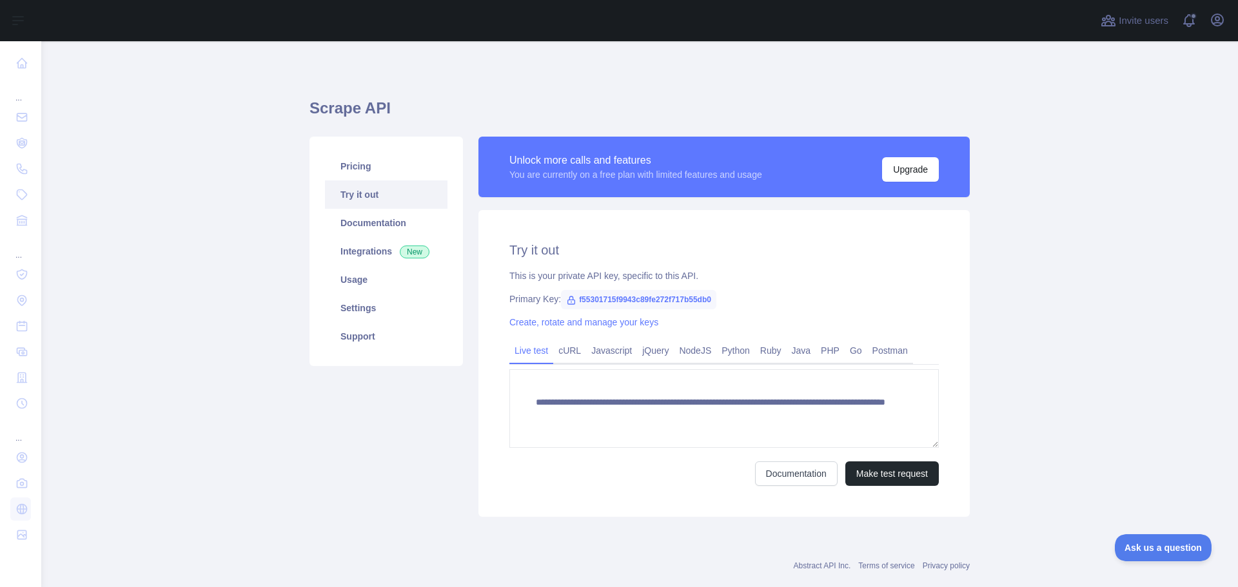
click at [601, 442] on div "**********" at bounding box center [639, 326] width 660 height 571
click at [561, 326] on link "Create, rotate and manage your keys" at bounding box center [583, 322] width 149 height 10
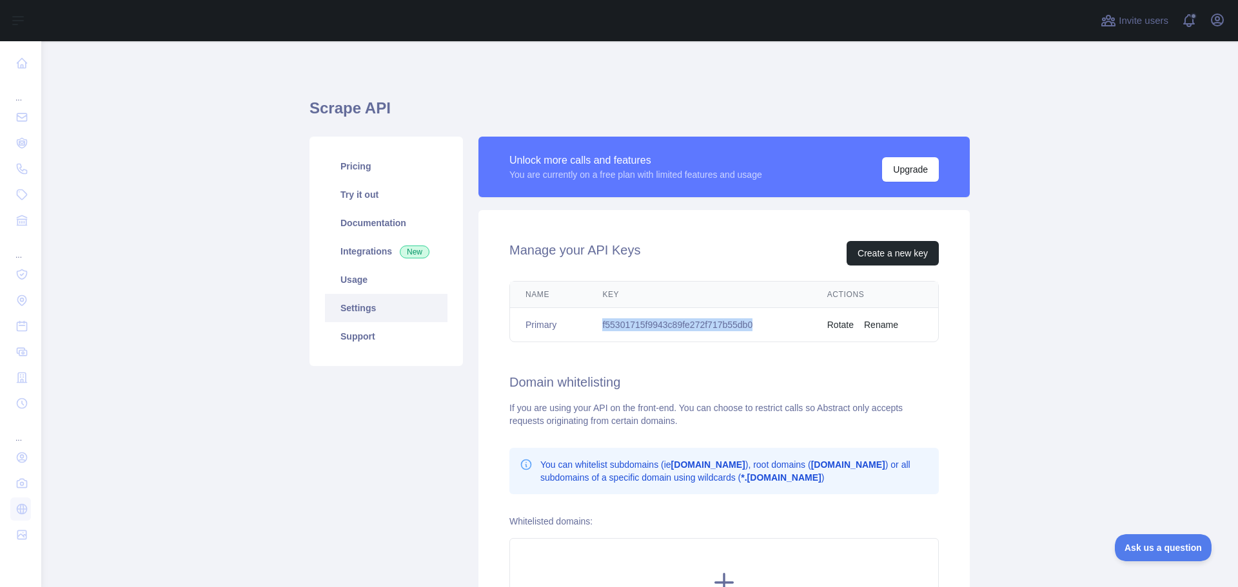
drag, startPoint x: 769, startPoint y: 322, endPoint x: 589, endPoint y: 325, distance: 179.9
click at [589, 325] on td "f55301715f9943c89fe272f717b55db0" at bounding box center [699, 325] width 224 height 34
copy td "f55301715f9943c89fe272f717b55db0"
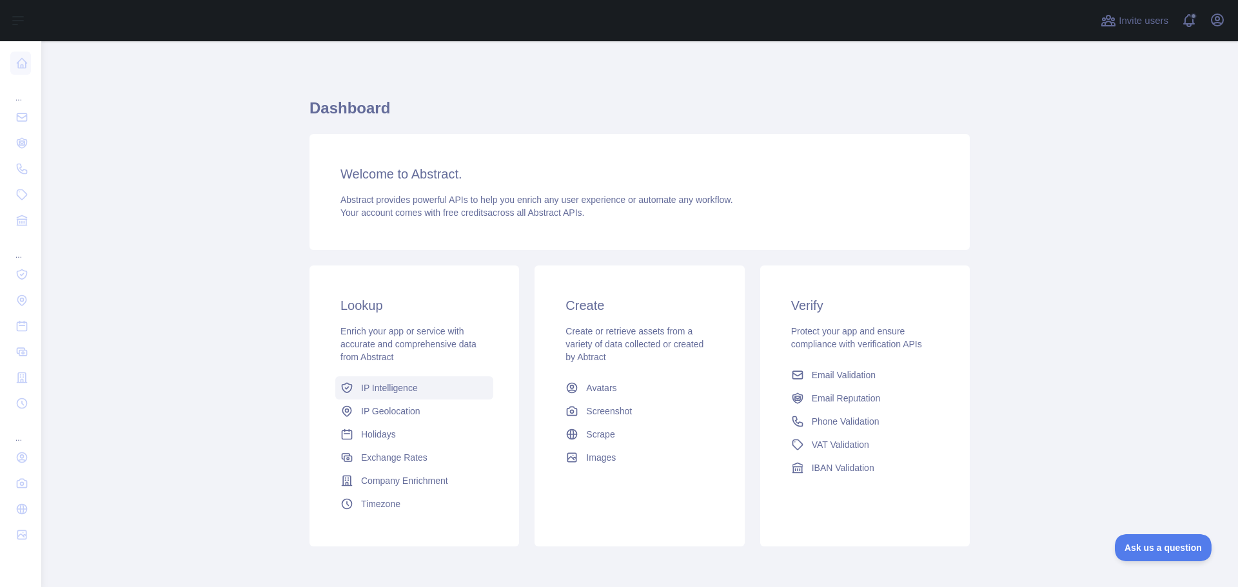
click at [390, 391] on span "IP Intelligence" at bounding box center [389, 388] width 57 height 13
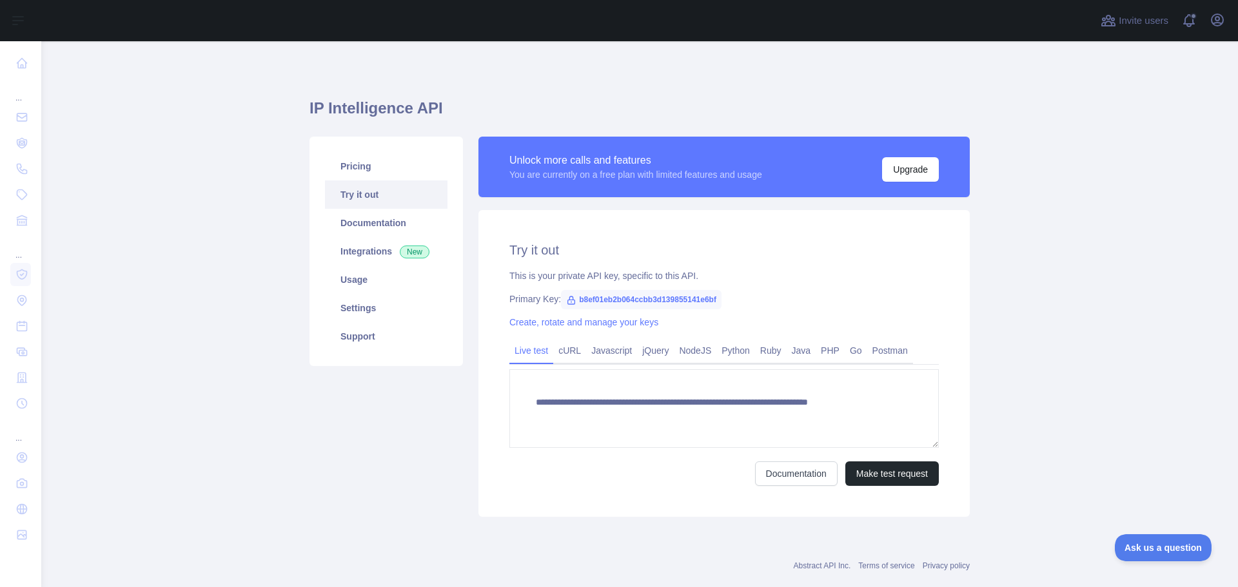
type textarea "**********"
click at [572, 320] on link "Create, rotate and manage your keys" at bounding box center [583, 322] width 149 height 10
click at [572, 320] on div "**********" at bounding box center [723, 363] width 491 height 307
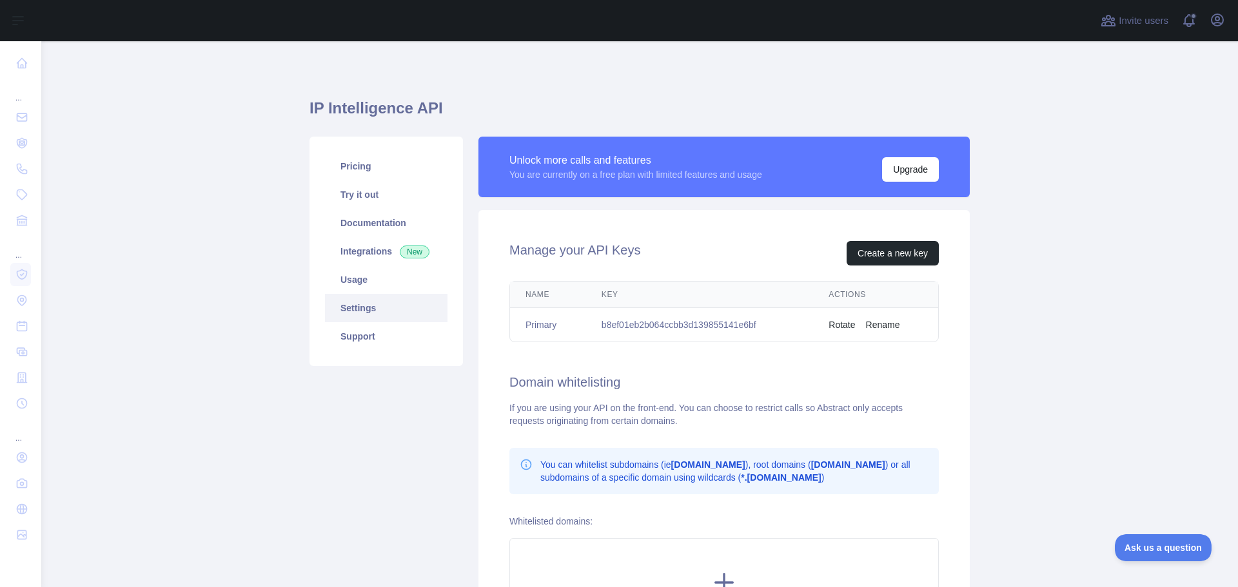
click at [716, 340] on td "b8ef01eb2b064ccbb3d139855141e6bf" at bounding box center [699, 325] width 227 height 34
click at [888, 326] on button "Rename" at bounding box center [883, 324] width 34 height 13
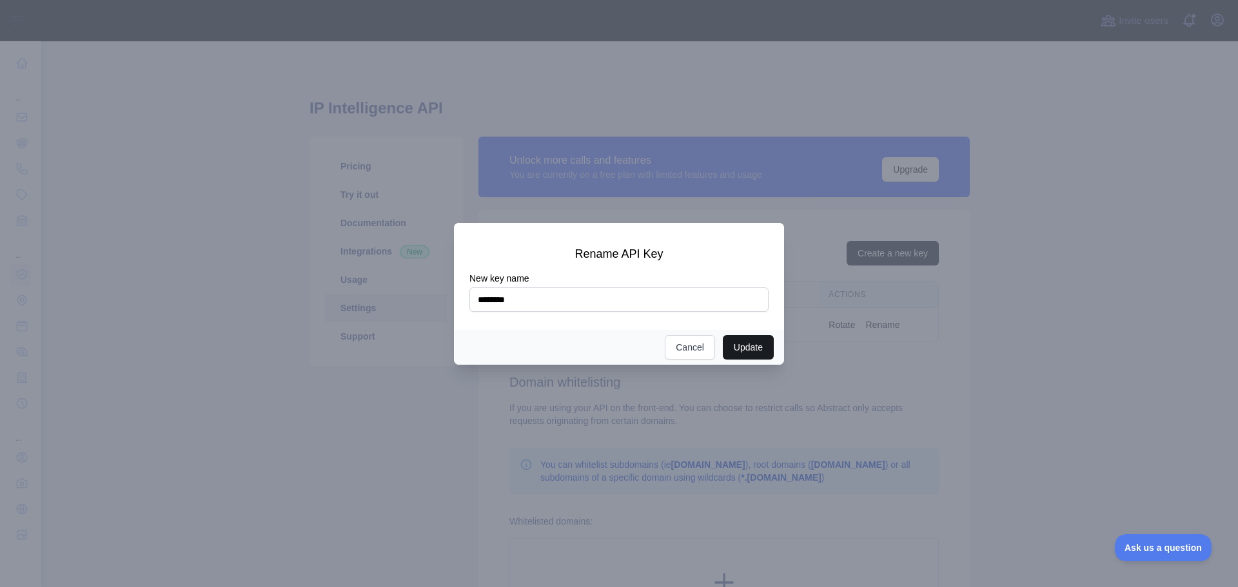
type input "********"
click at [756, 353] on button "Update" at bounding box center [748, 347] width 51 height 24
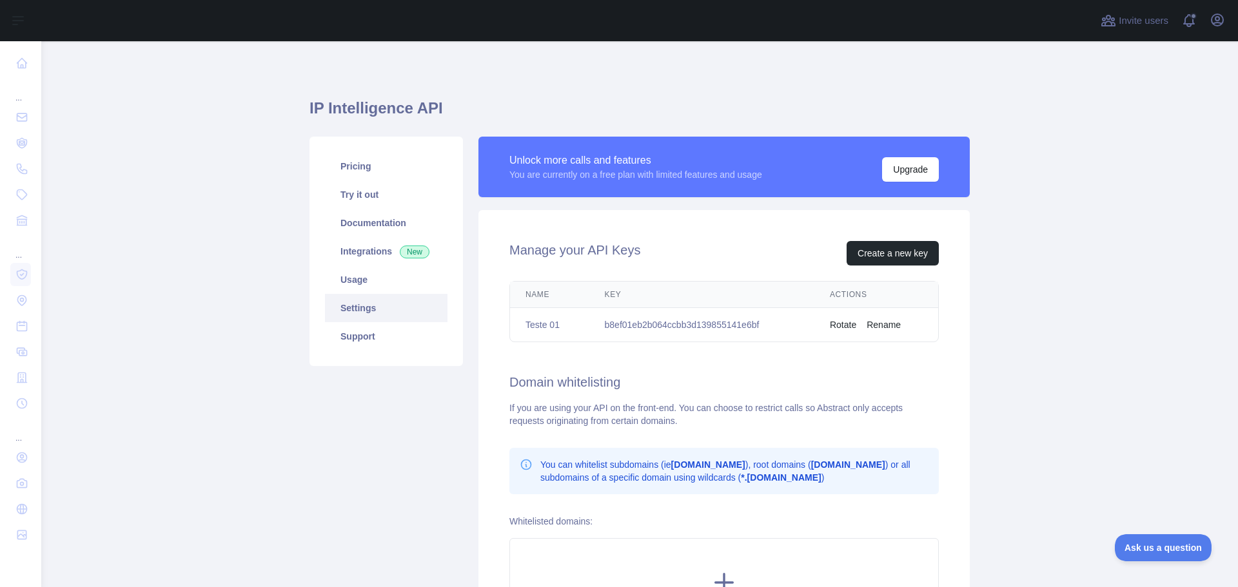
click at [766, 325] on td "b8ef01eb2b064ccbb3d139855141e6bf" at bounding box center [701, 325] width 225 height 34
drag, startPoint x: 773, startPoint y: 324, endPoint x: 583, endPoint y: 329, distance: 189.6
click at [589, 329] on td "b8ef01eb2b064ccbb3d139855141e6bf" at bounding box center [701, 325] width 225 height 34
copy td "b8ef01eb2b064ccbb3d139855141e6bf"
click at [357, 173] on link "Pricing" at bounding box center [386, 166] width 122 height 28
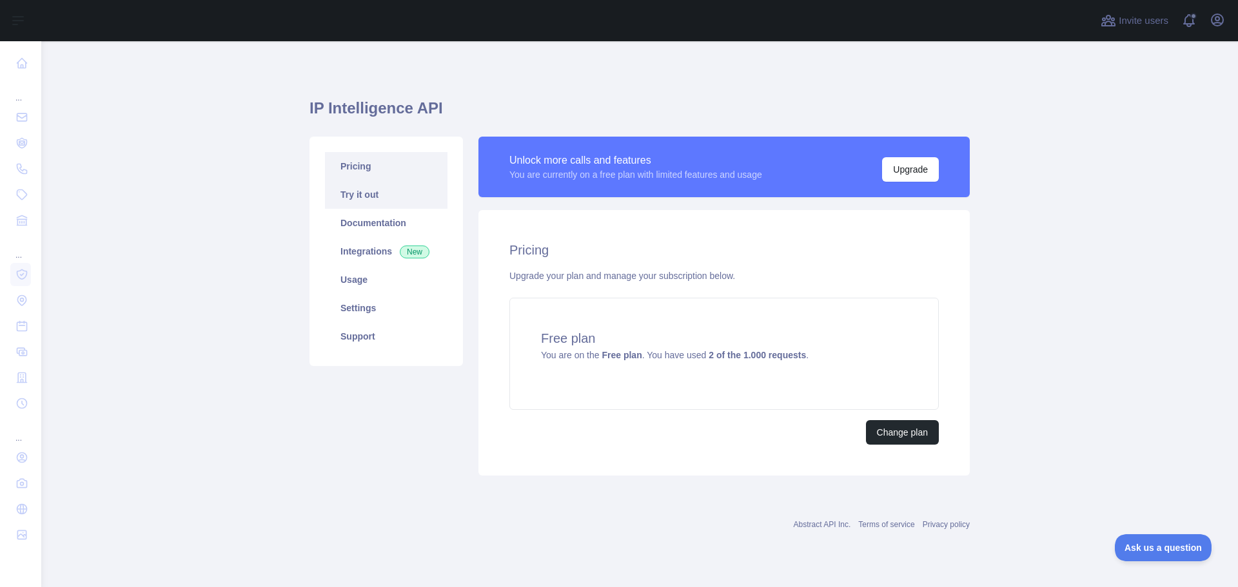
click at [357, 195] on link "Try it out" at bounding box center [386, 195] width 122 height 28
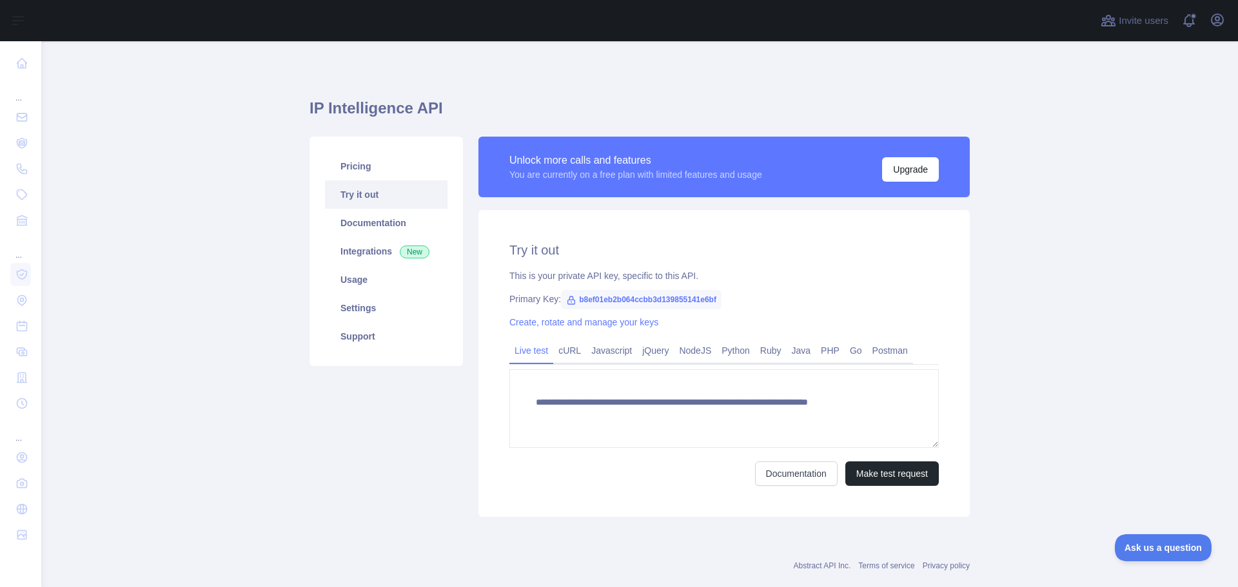
type textarea "**********"
click at [375, 222] on link "Documentation" at bounding box center [386, 223] width 122 height 28
click at [375, 255] on link "Integrations New" at bounding box center [386, 251] width 122 height 28
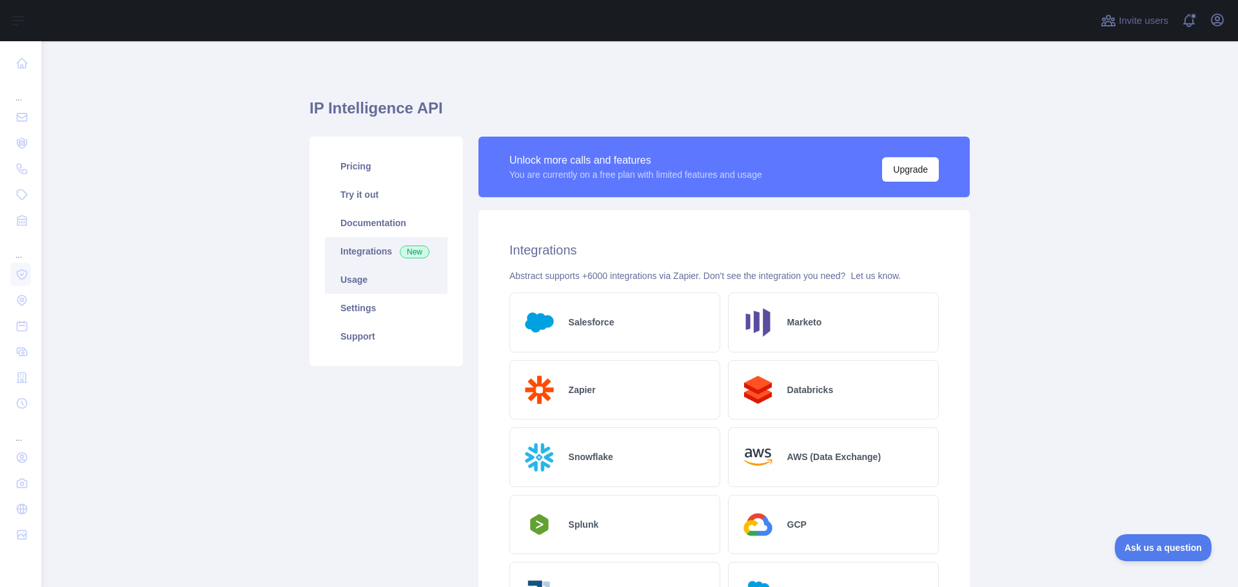
click at [369, 286] on link "Usage" at bounding box center [386, 280] width 122 height 28
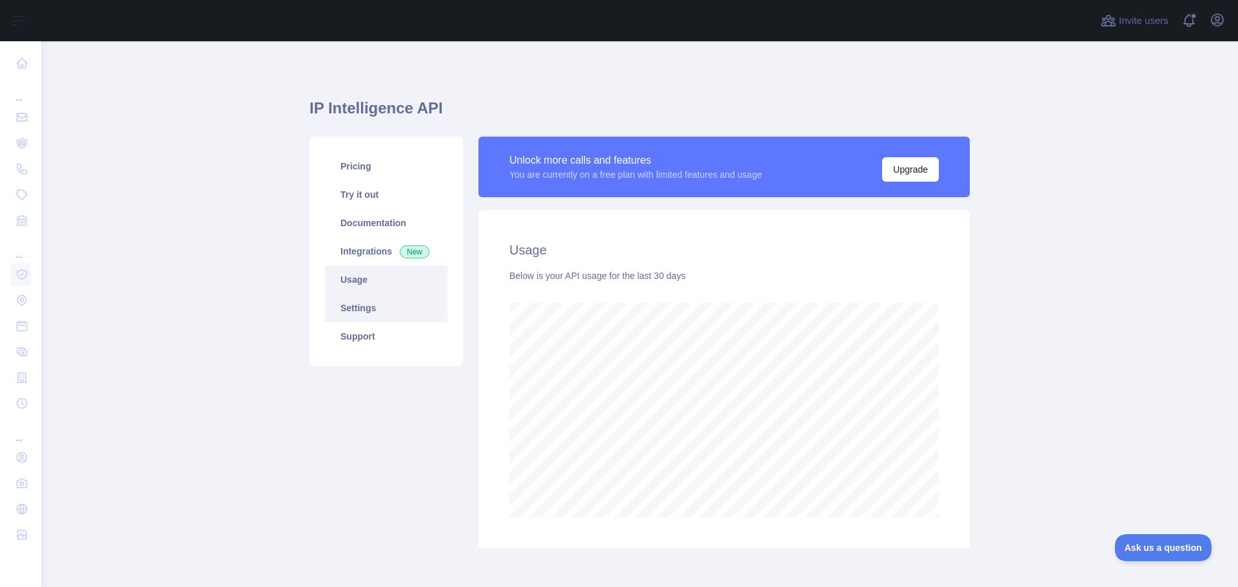
scroll to position [546, 1187]
click at [349, 302] on link "Settings" at bounding box center [386, 308] width 122 height 28
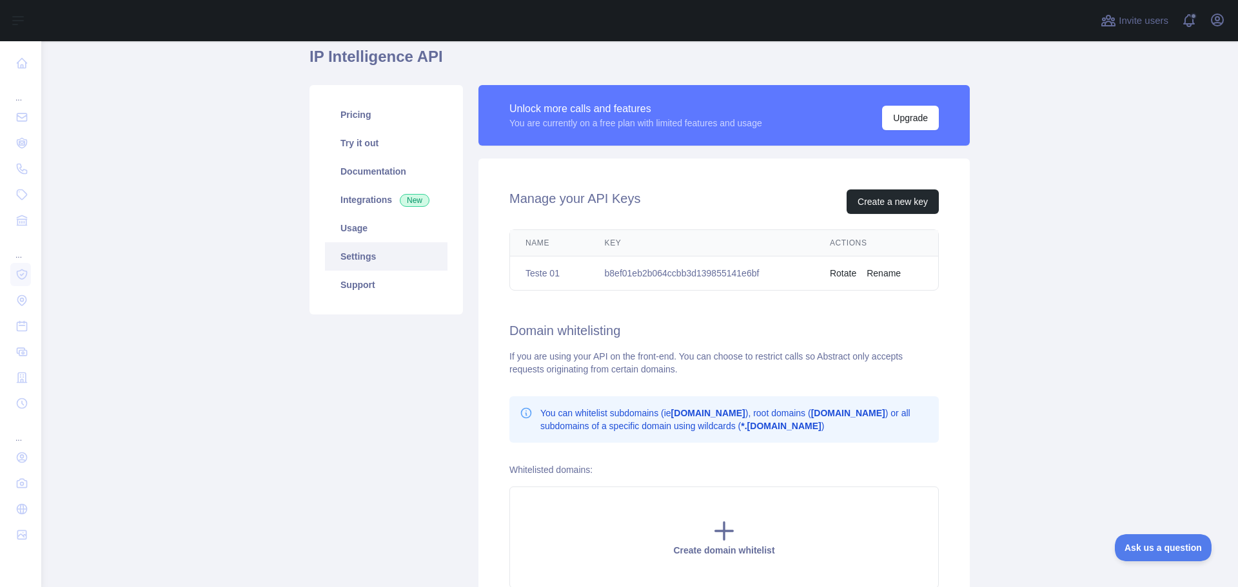
scroll to position [50, 0]
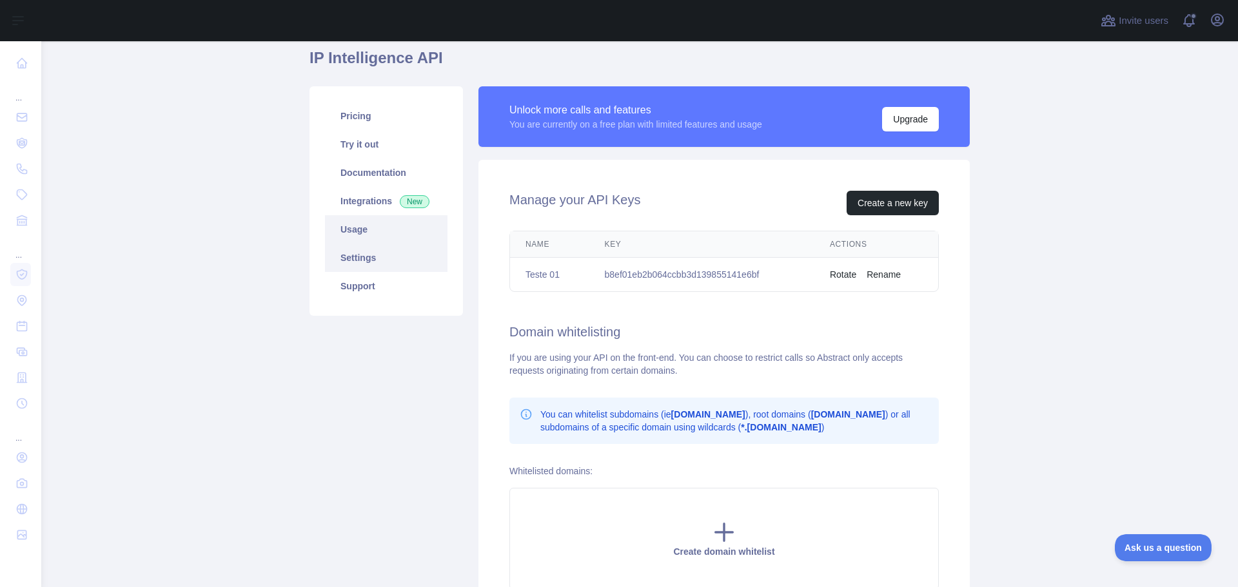
click at [373, 231] on link "Usage" at bounding box center [386, 229] width 122 height 28
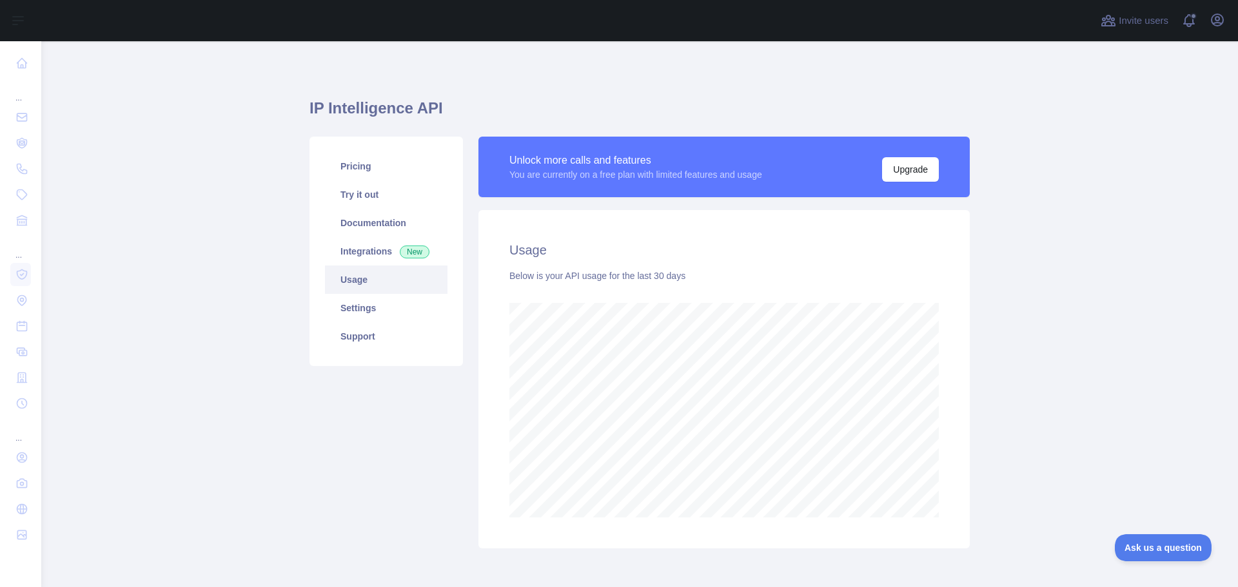
scroll to position [546, 1187]
click at [373, 314] on link "Settings" at bounding box center [386, 308] width 122 height 28
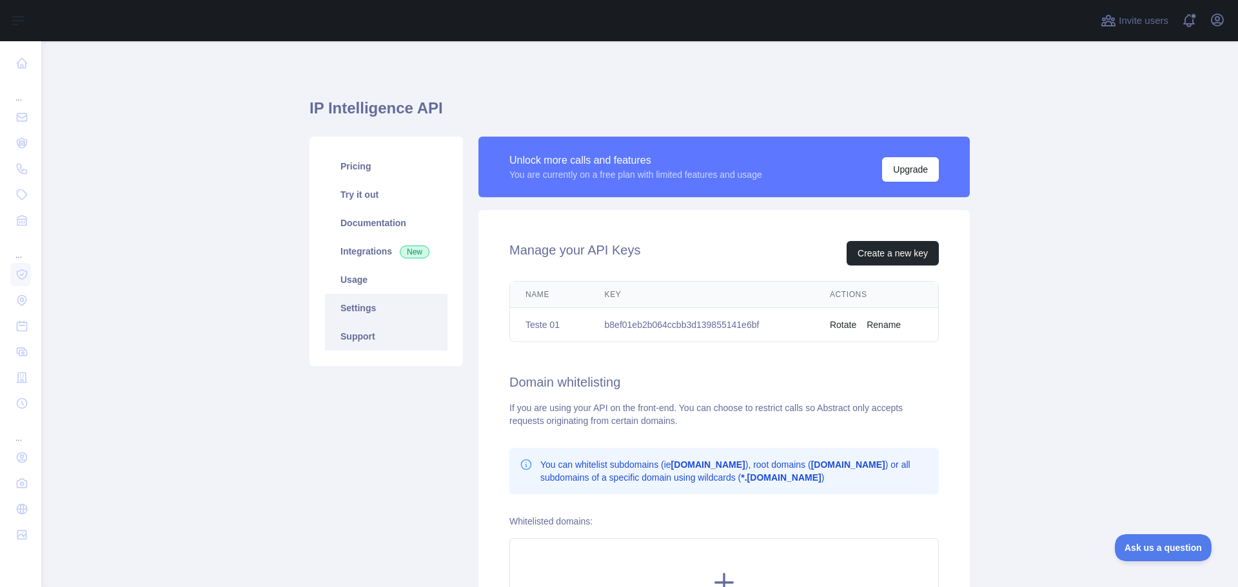
click at [367, 327] on link "Support" at bounding box center [386, 336] width 122 height 28
